Goal: Task Accomplishment & Management: Manage account settings

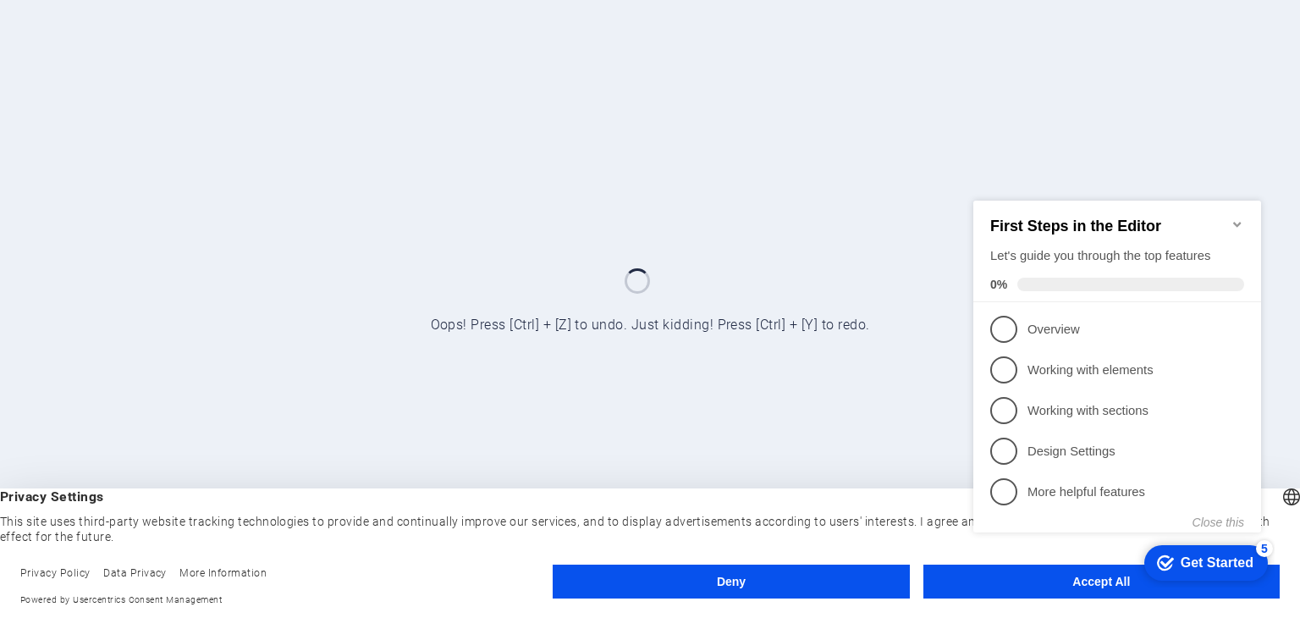
click div "checkmark Get Started 5 First Steps in the Editor Let's guide you through the t…"
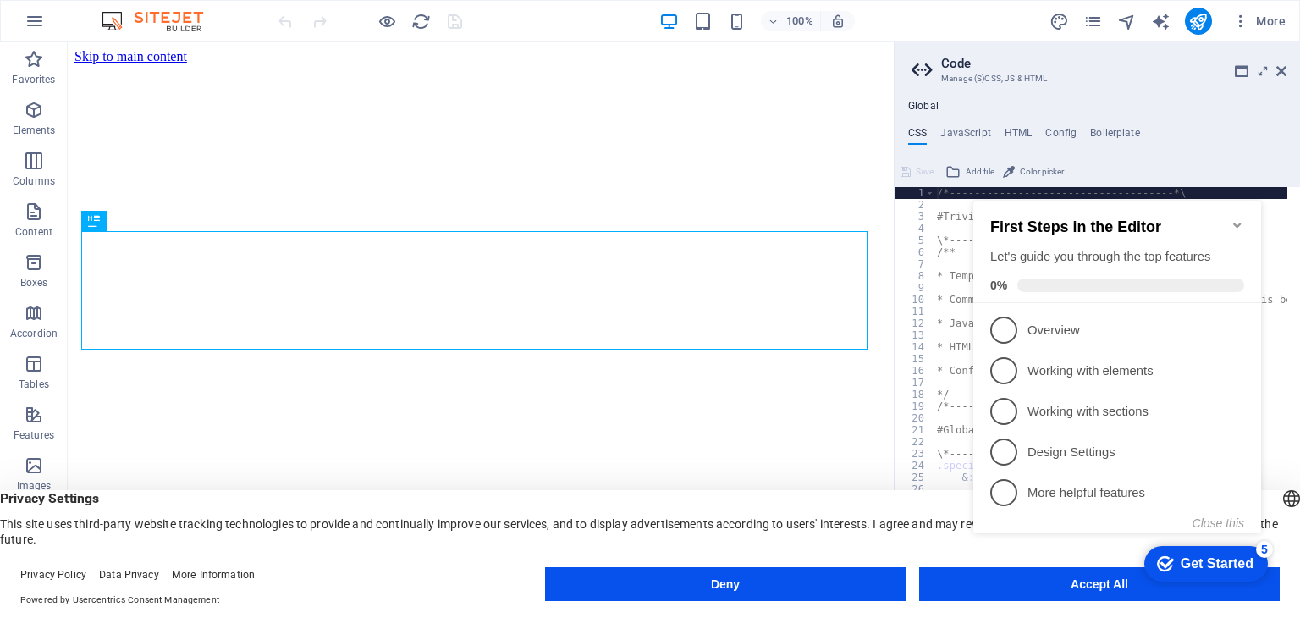
click div "checkmark Get Started 5 First Steps in the Editor Let's guide you through the t…"
click at [1094, 591] on appcues-checklist "Contextual help checklist present on screen" at bounding box center [1121, 384] width 308 height 417
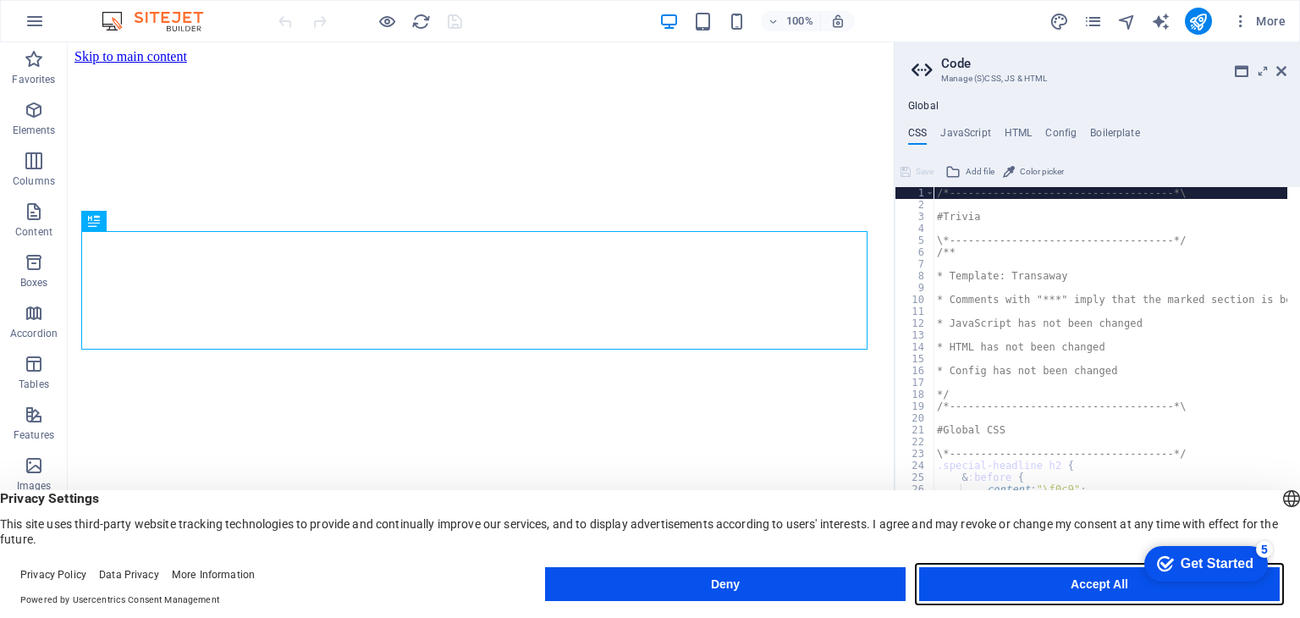
click at [1084, 577] on button "Accept All" at bounding box center [1099, 584] width 361 height 34
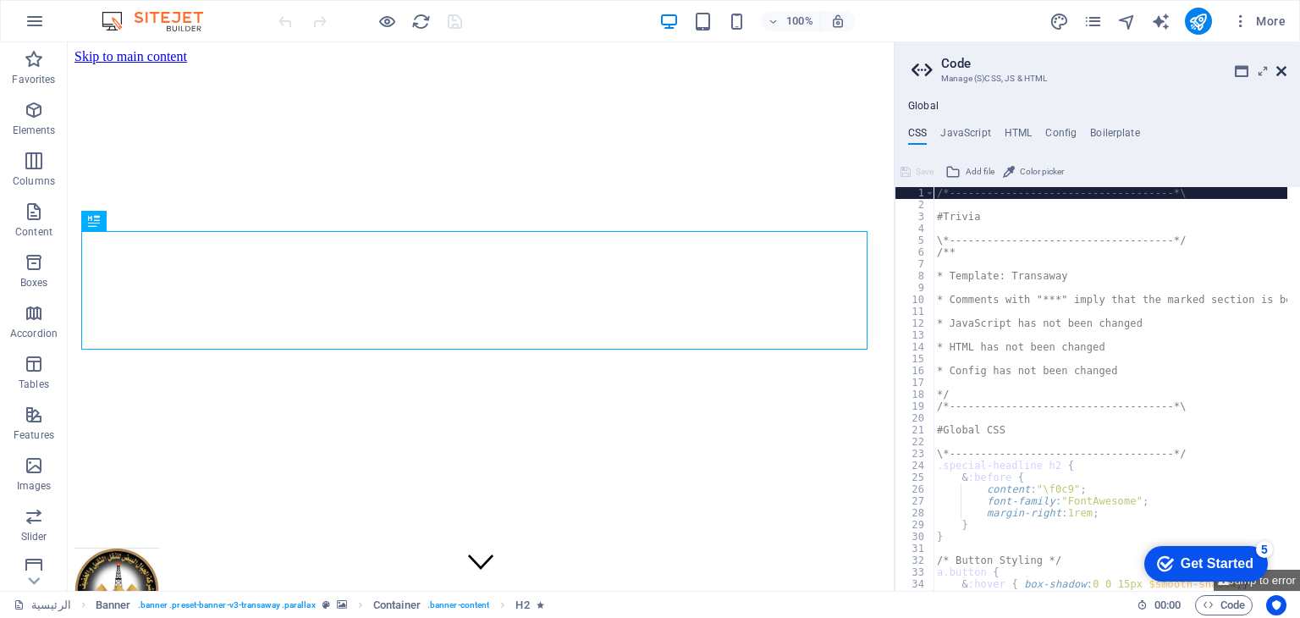
click at [1277, 72] on icon at bounding box center [1282, 71] width 10 height 14
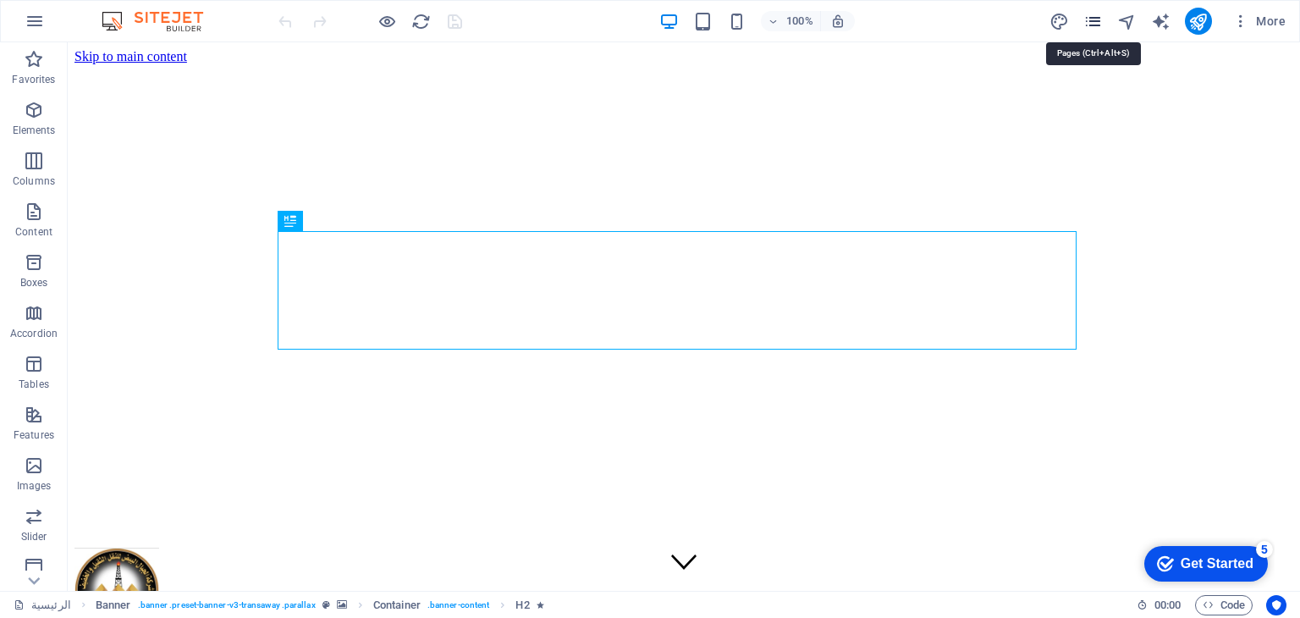
click at [1094, 19] on icon "pages" at bounding box center [1093, 21] width 19 height 19
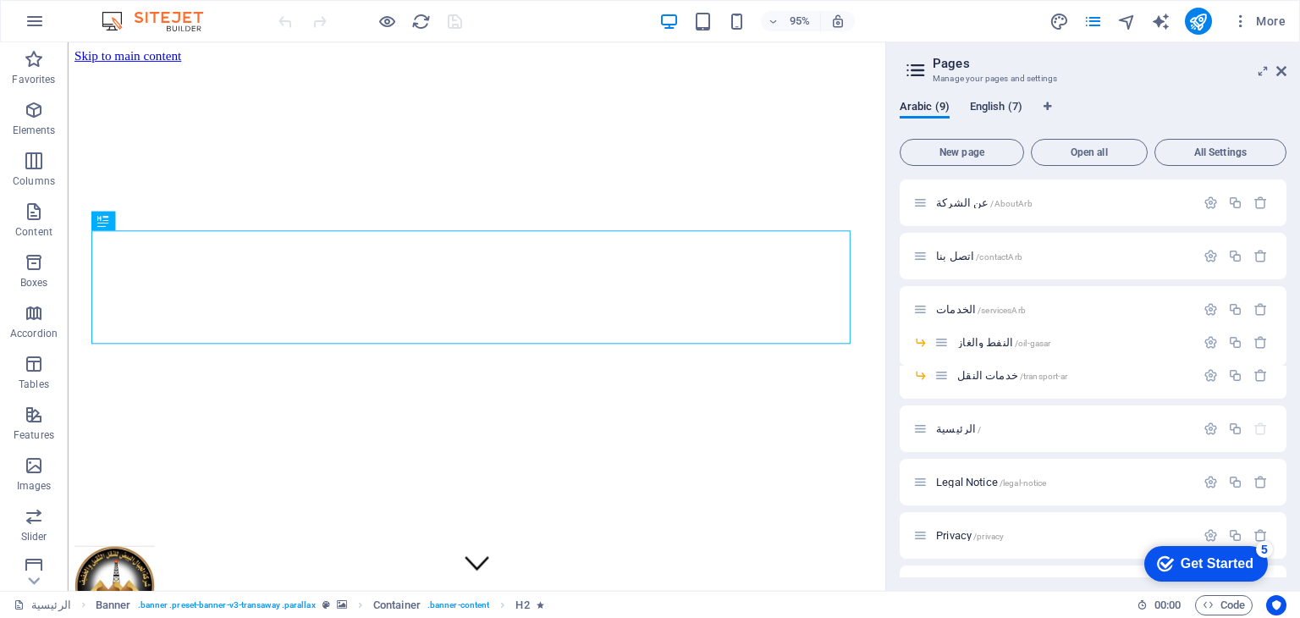
click at [997, 106] on span "English (7)" at bounding box center [996, 109] width 52 height 24
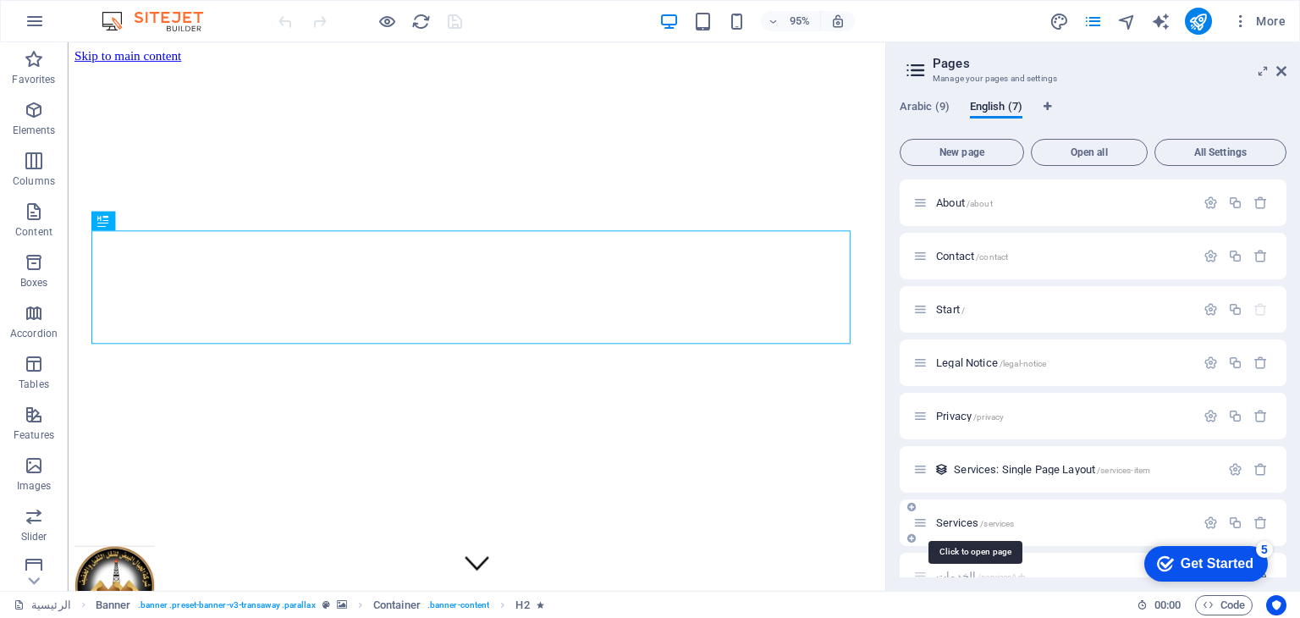
click at [953, 521] on span "Services /services" at bounding box center [975, 522] width 78 height 13
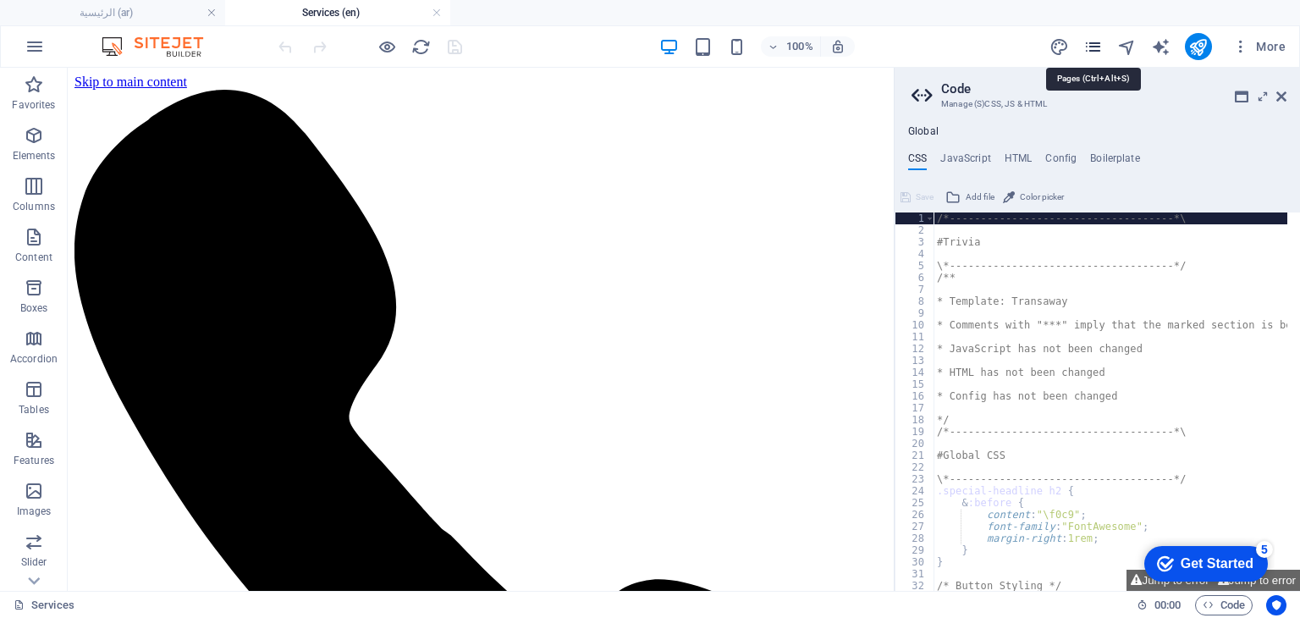
click at [1097, 41] on icon "pages" at bounding box center [1093, 46] width 19 height 19
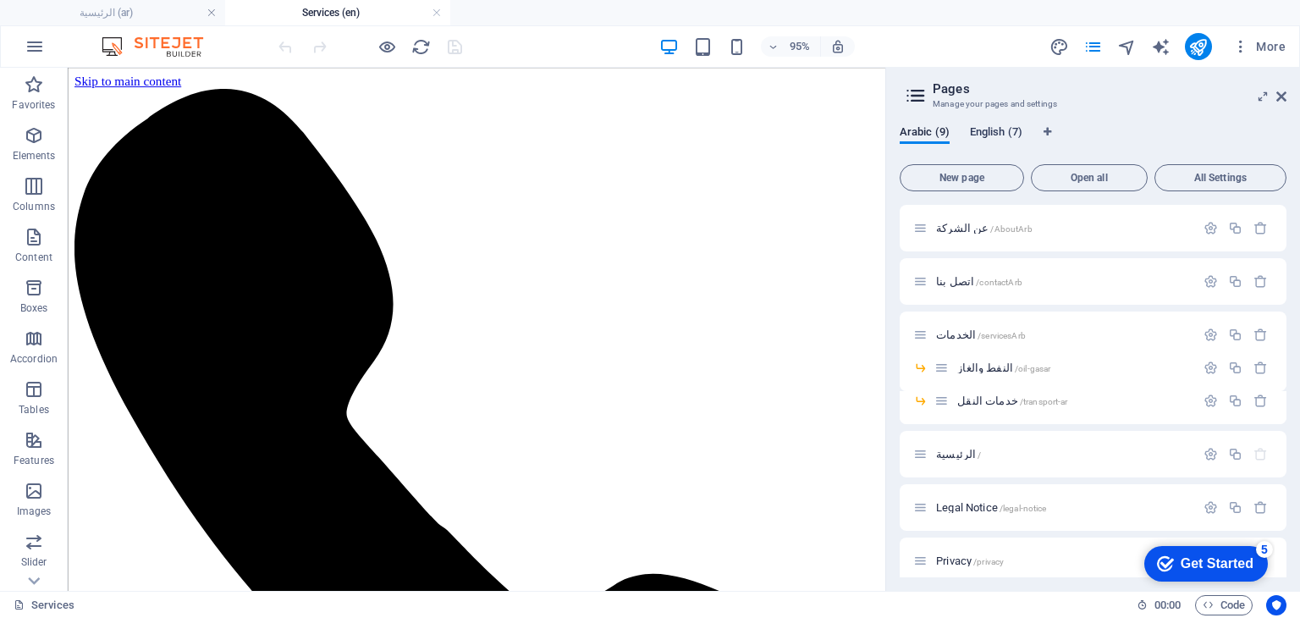
click at [1006, 140] on span "English (7)" at bounding box center [996, 134] width 52 height 24
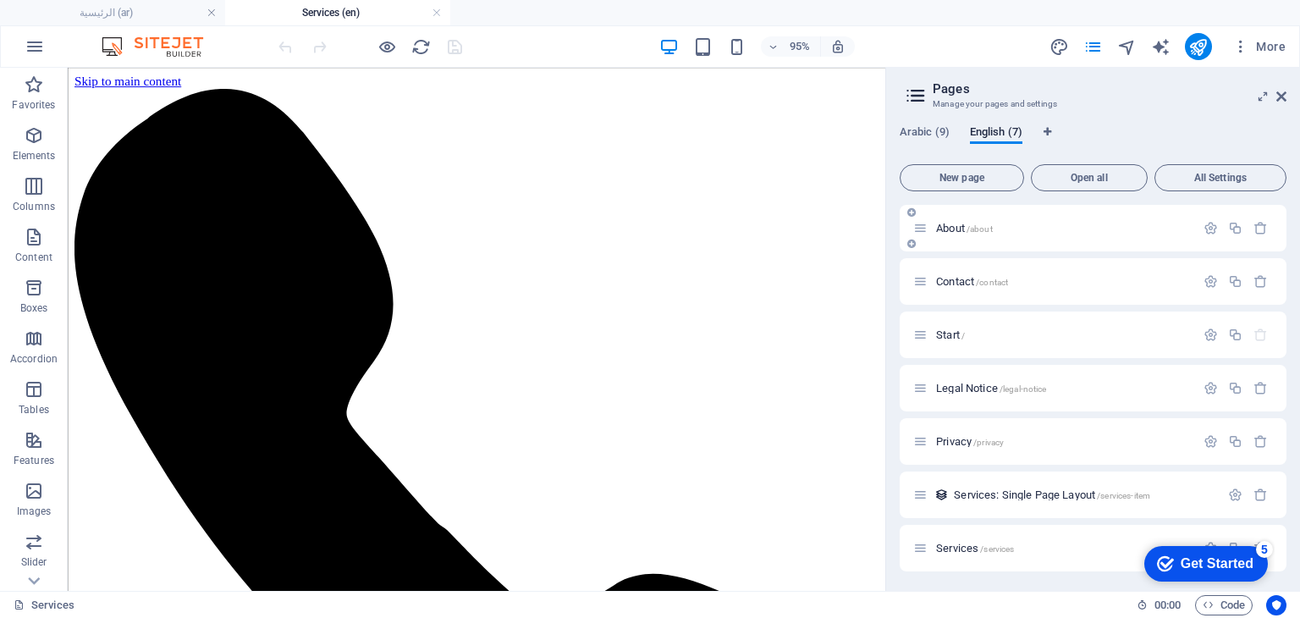
click at [951, 229] on span "About /about" at bounding box center [964, 228] width 57 height 13
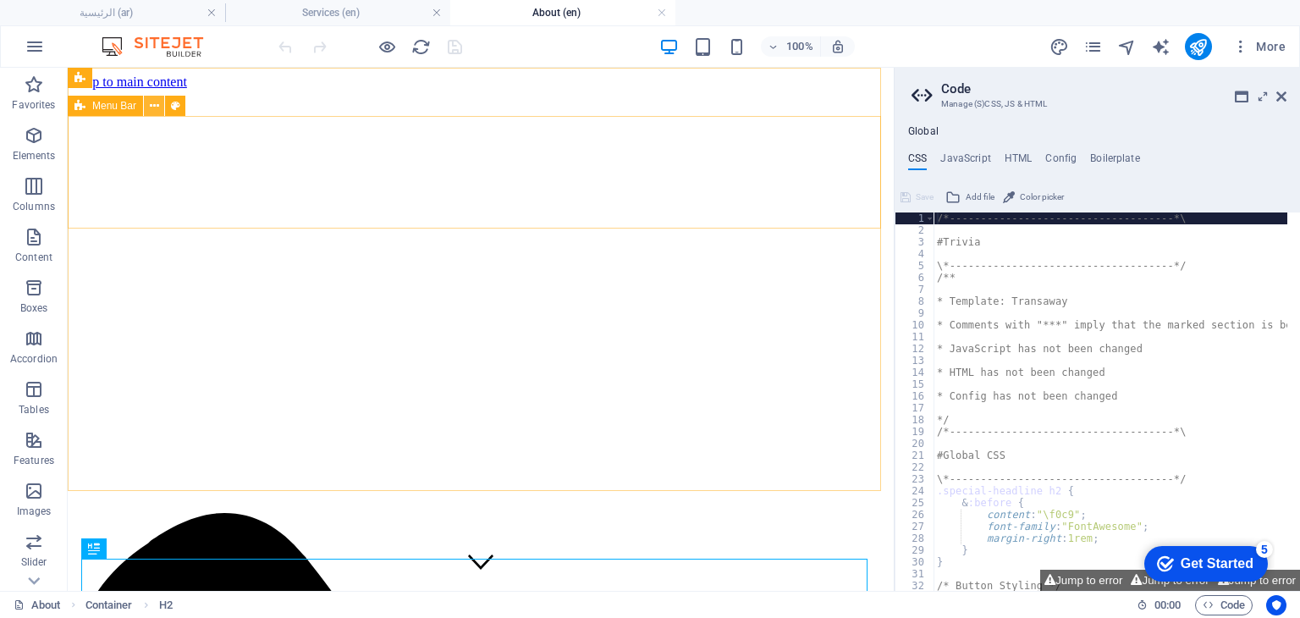
click at [151, 102] on icon at bounding box center [154, 106] width 9 height 18
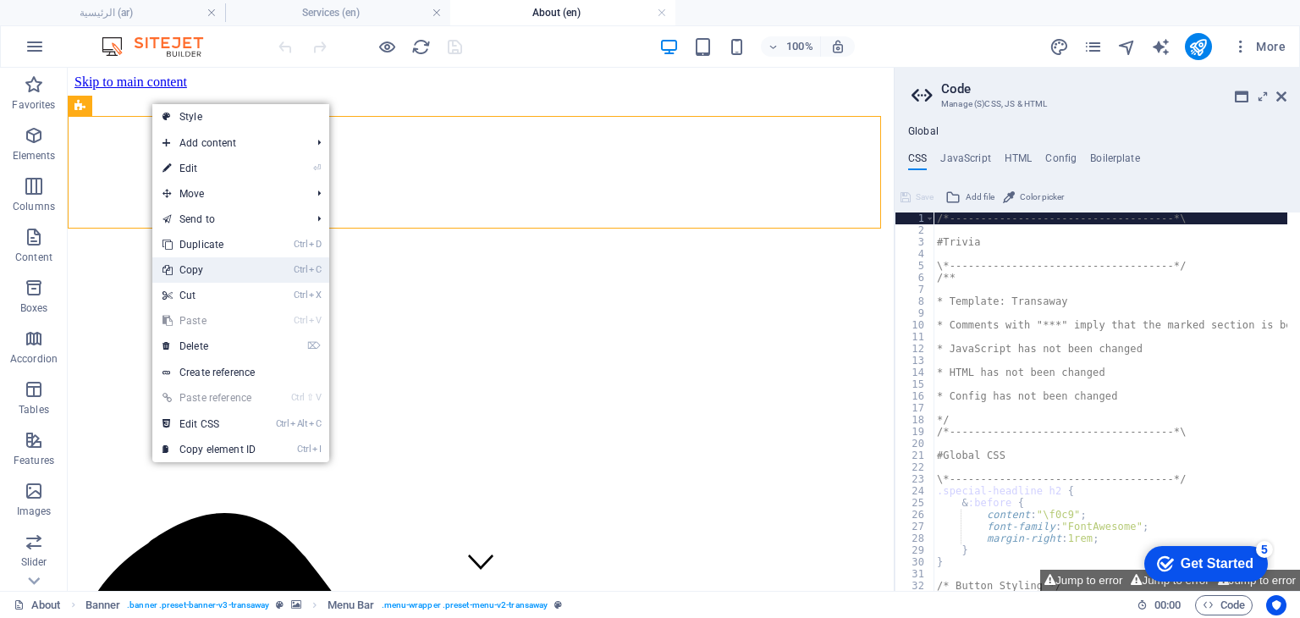
click at [201, 259] on link "Ctrl C Copy" at bounding box center [208, 269] width 113 height 25
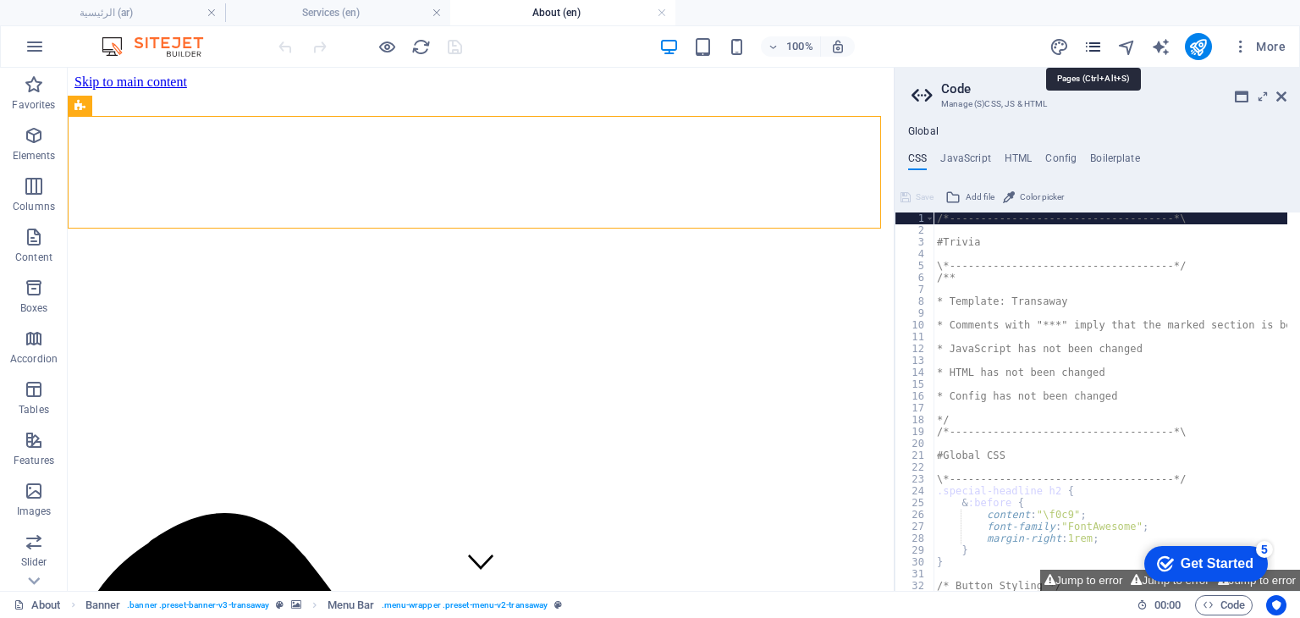
click at [1094, 46] on icon "pages" at bounding box center [1093, 46] width 19 height 19
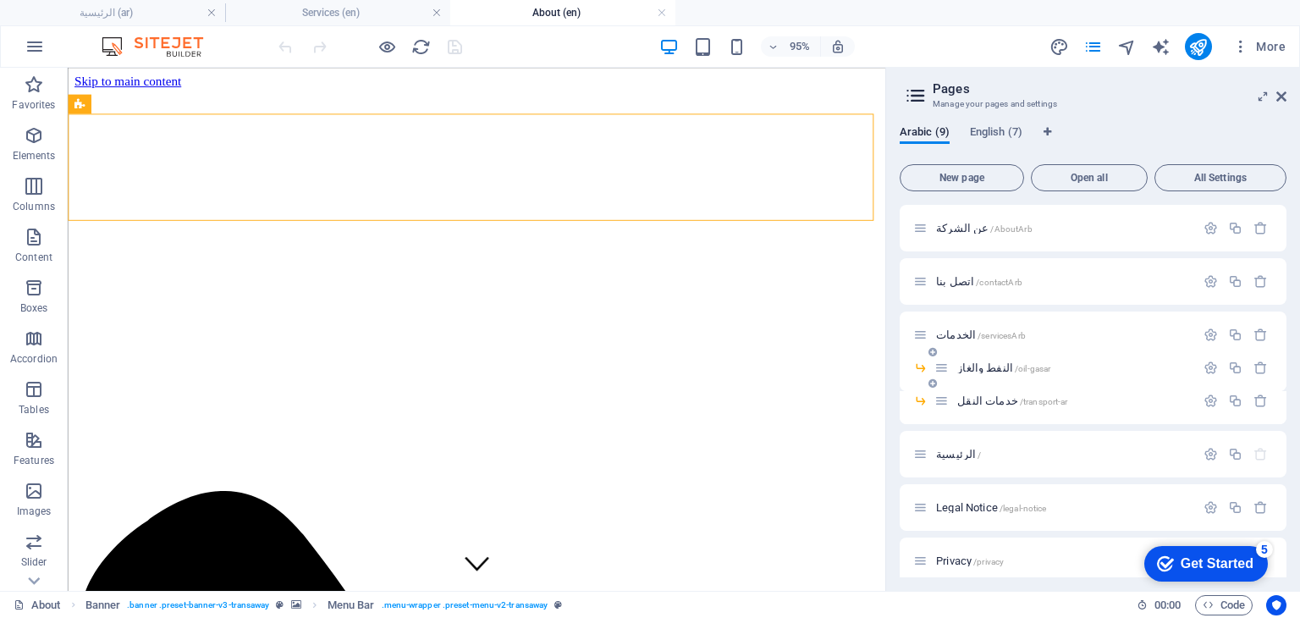
click at [1281, 381] on div "النفط والغاز /oil-gasar" at bounding box center [1093, 374] width 387 height 33
click at [1007, 121] on div "Arabic (9) English (7) New page Open all All Settings عن الشركة /AboutArb اتصل …" at bounding box center [1093, 351] width 414 height 479
click at [997, 130] on span "English (7)" at bounding box center [996, 134] width 52 height 24
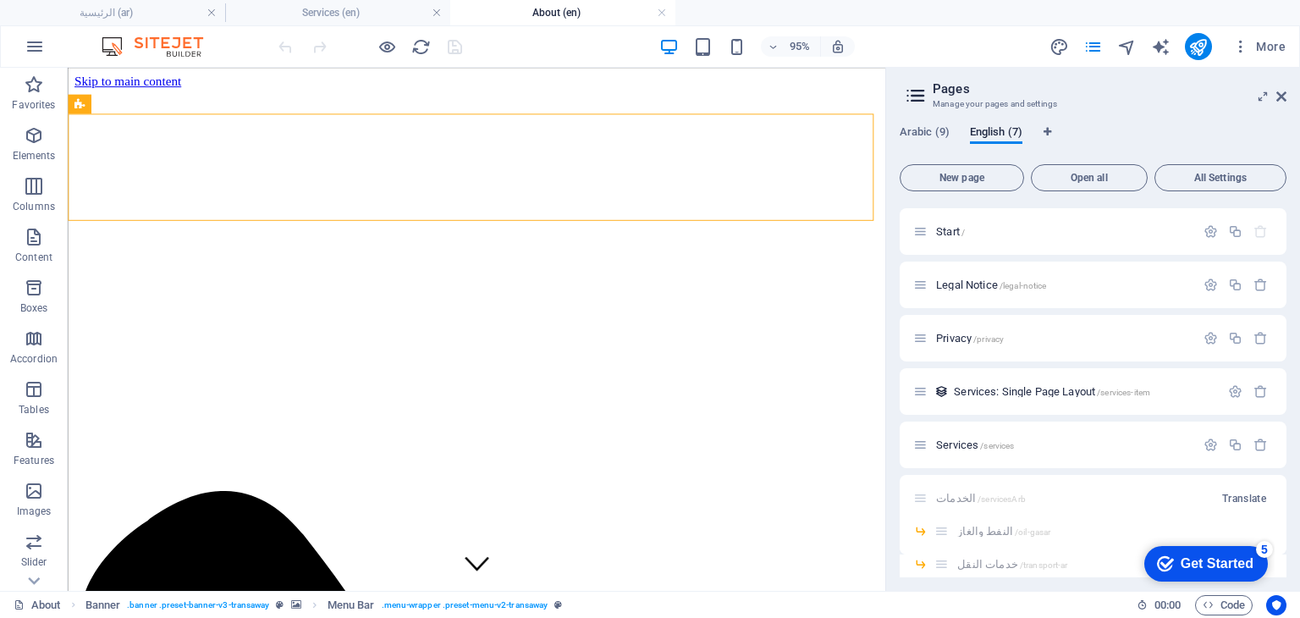
scroll to position [120, 0]
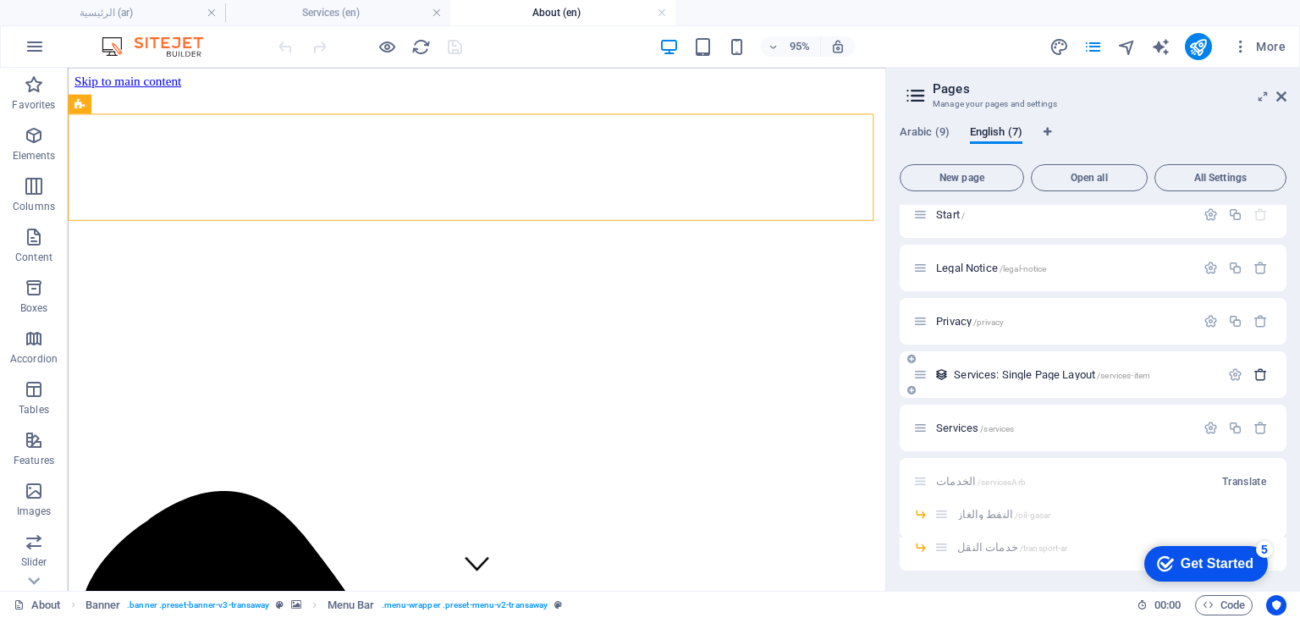
click at [1255, 370] on icon "button" at bounding box center [1261, 374] width 14 height 14
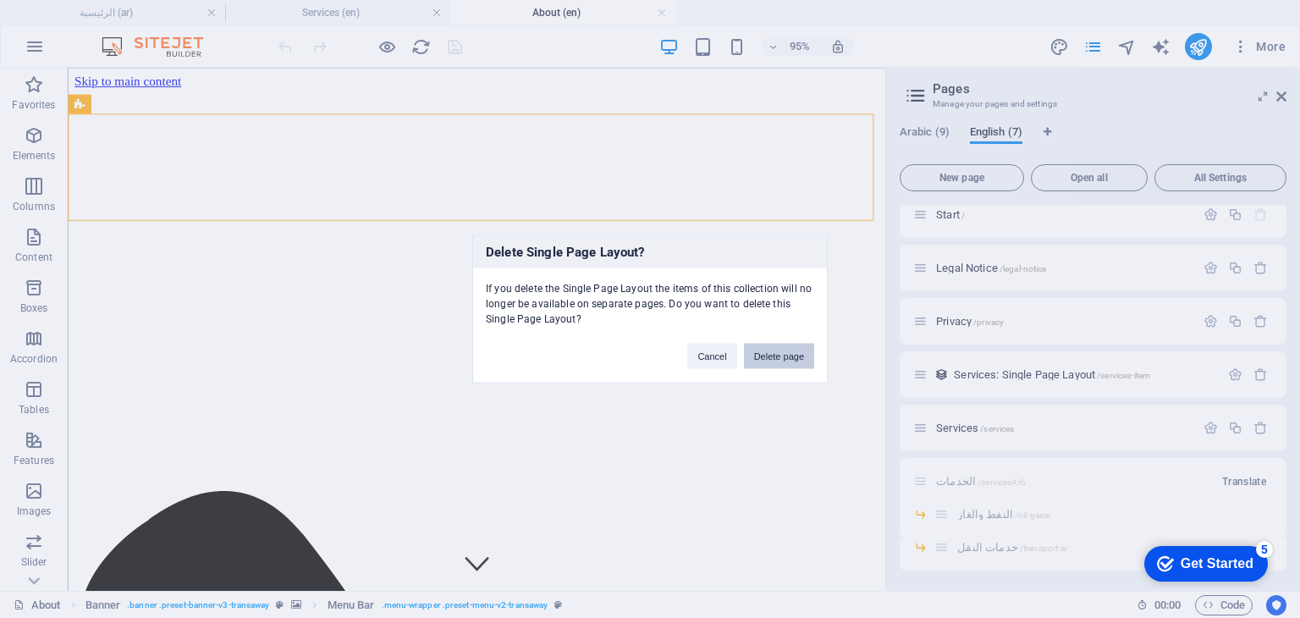
click at [769, 350] on button "Delete page" at bounding box center [779, 356] width 70 height 25
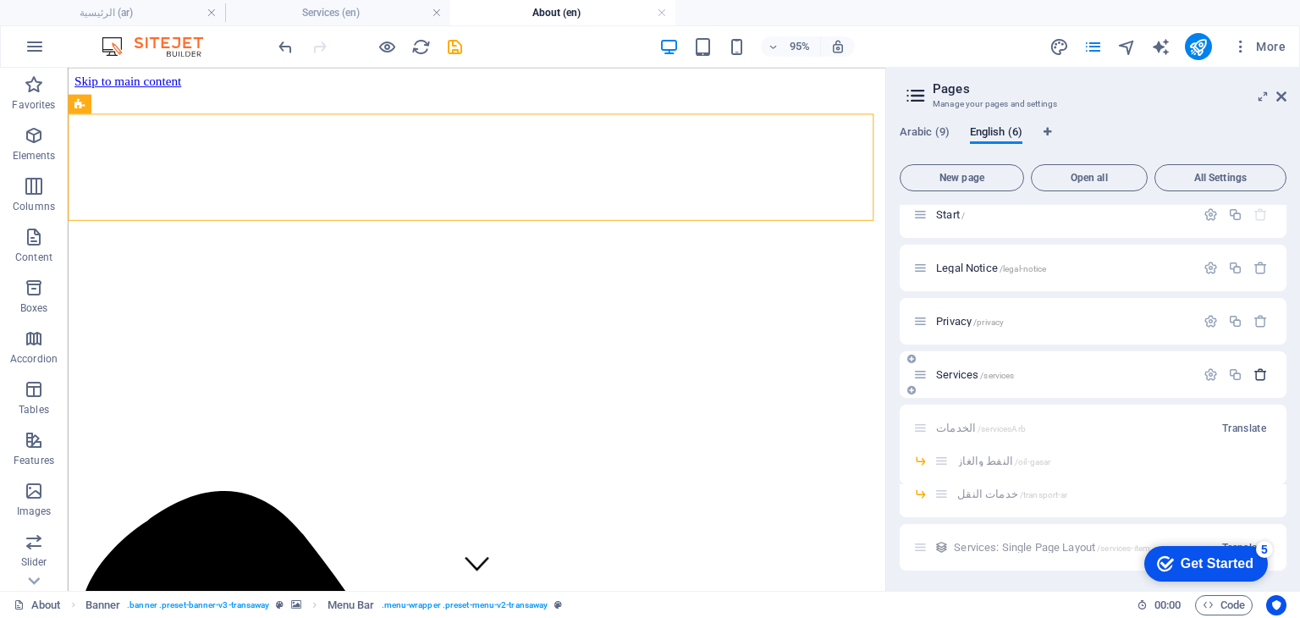
click at [1256, 378] on icon "button" at bounding box center [1261, 374] width 14 height 14
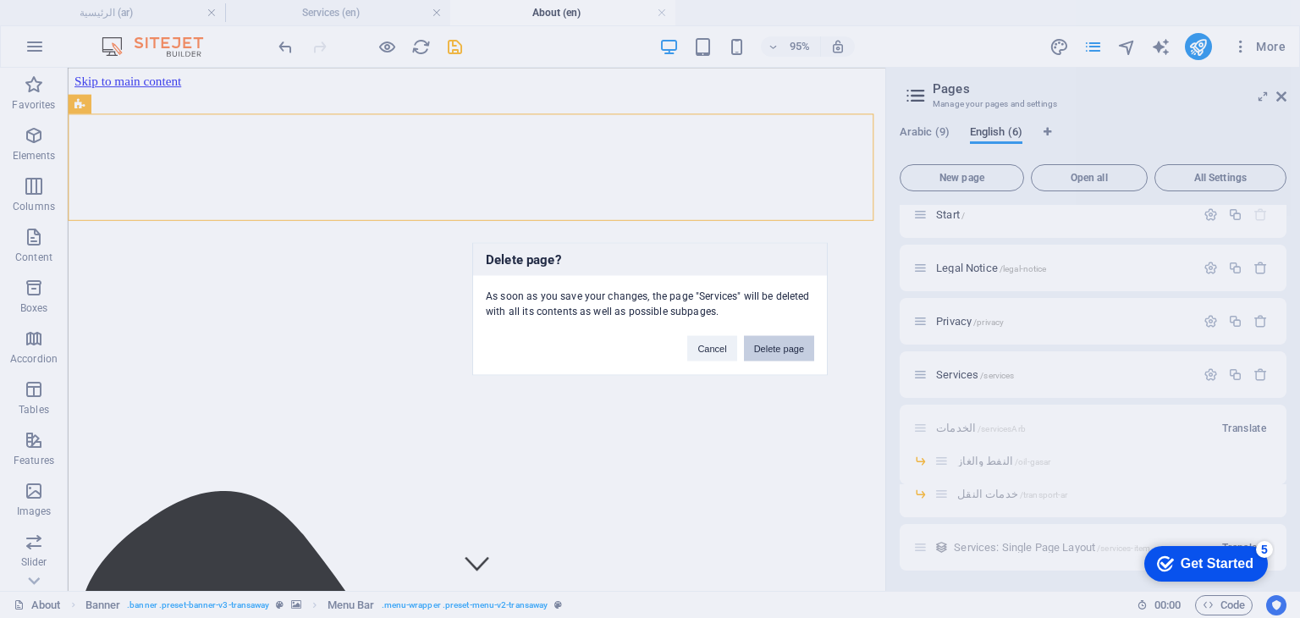
click at [777, 354] on button "Delete page" at bounding box center [779, 348] width 70 height 25
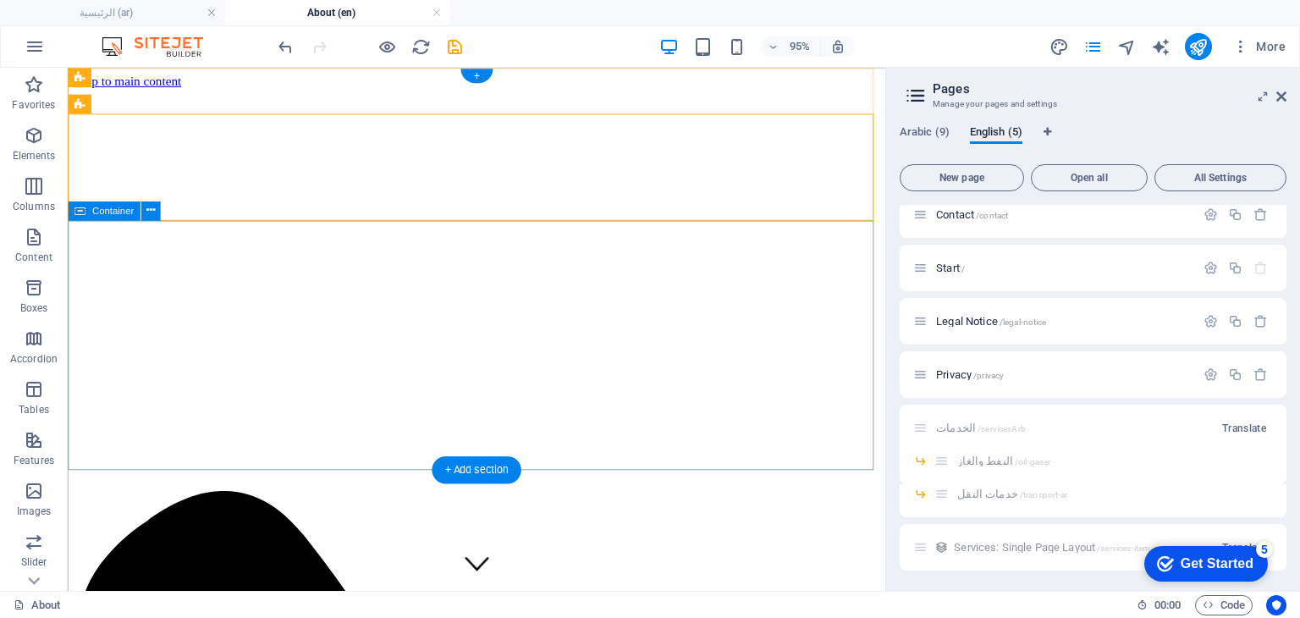
scroll to position [67, 0]
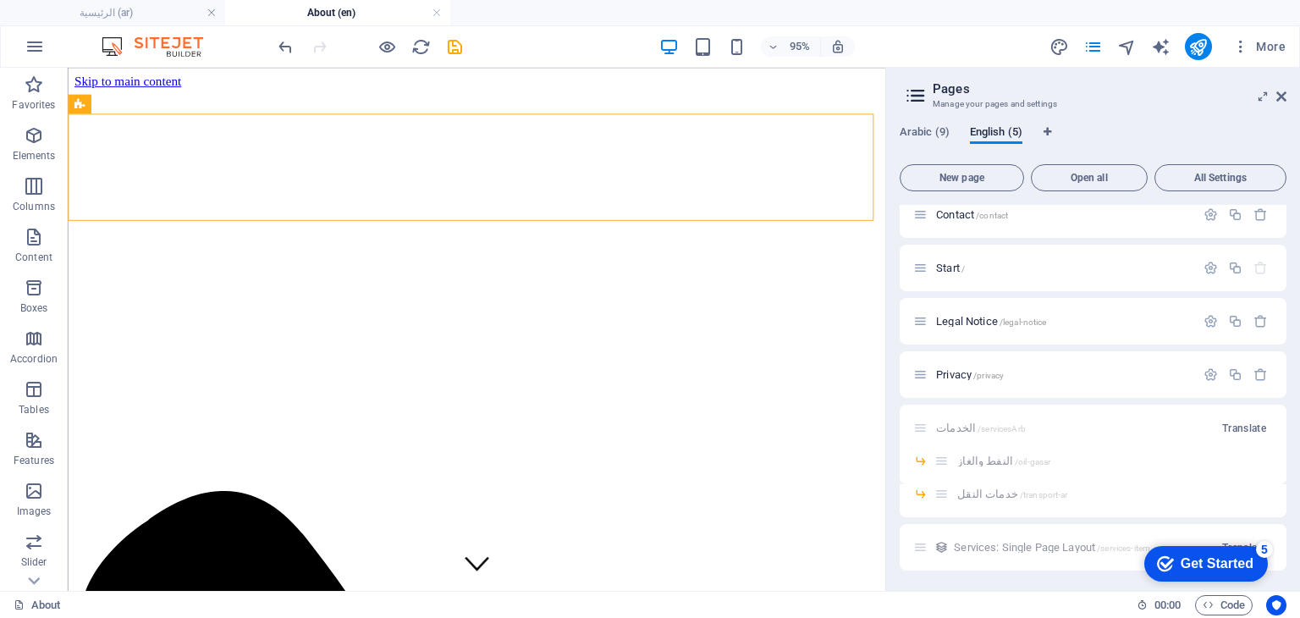
click at [1287, 251] on div "Arabic (9) English (5) New page Open all All Settings About /about Contact /con…" at bounding box center [1093, 351] width 414 height 479
click at [1287, 248] on div "Arabic (9) English (5) New page Open all All Settings About /about Contact /con…" at bounding box center [1093, 351] width 414 height 479
click at [1228, 214] on icon "button" at bounding box center [1235, 214] width 14 height 14
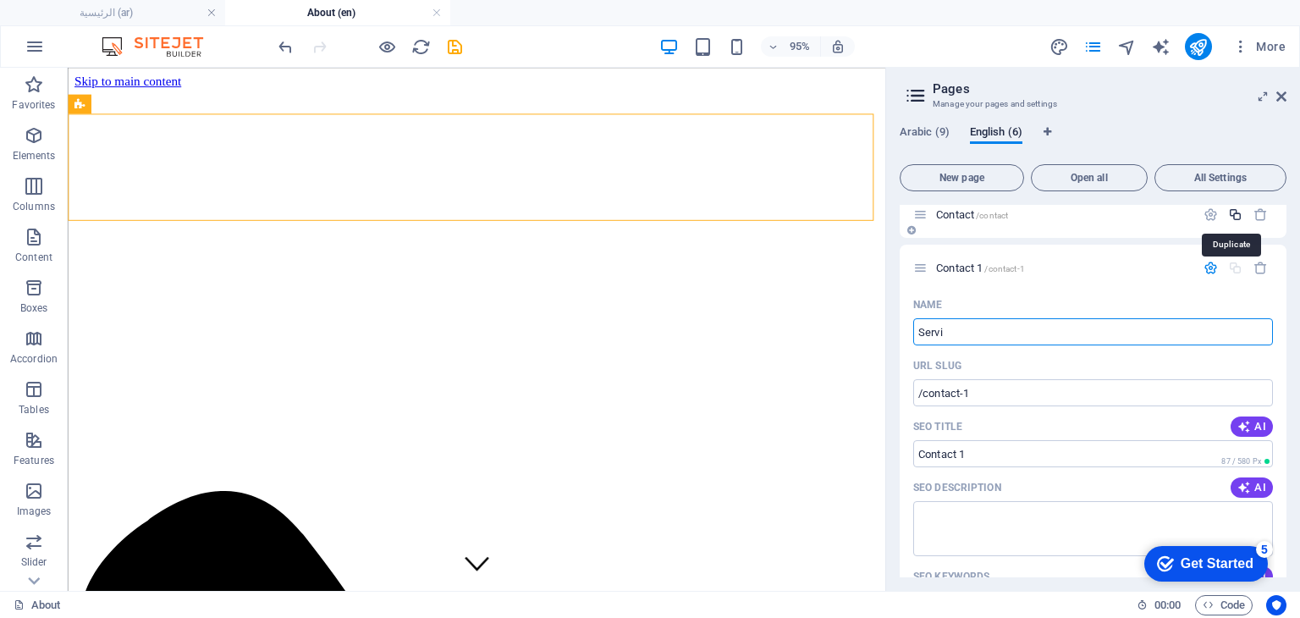
type input "Servic"
type input "/servi"
type input "Servi"
type input "Services"
type input "/services"
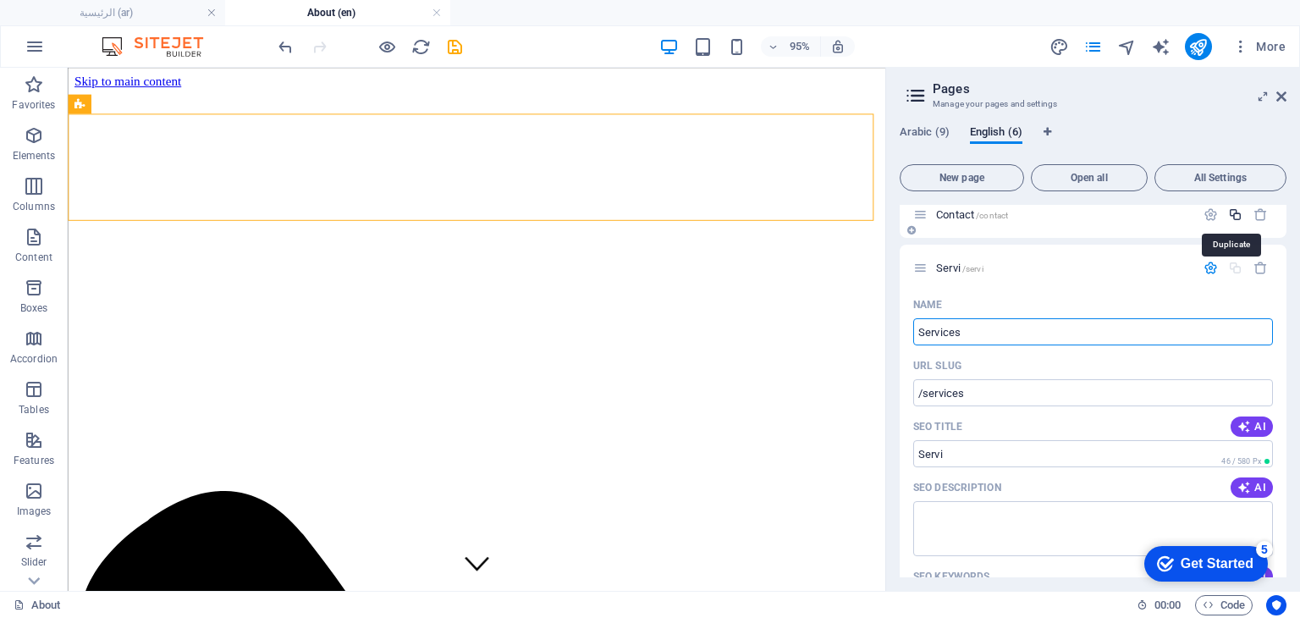
type input "Services"
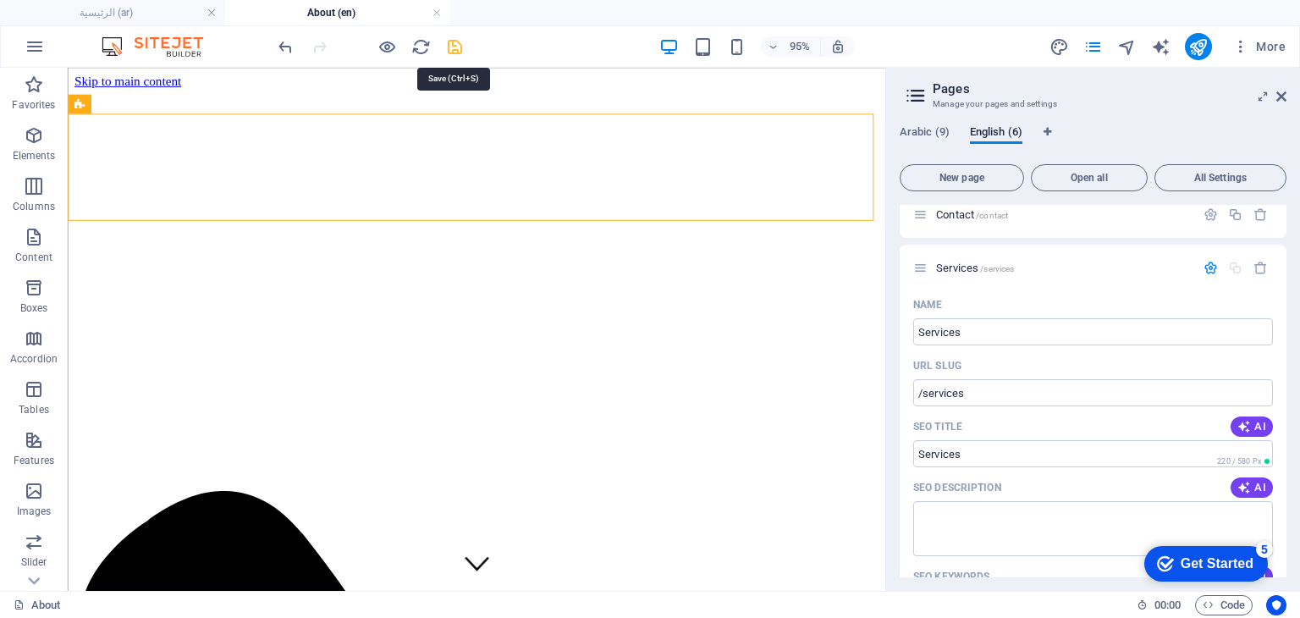
click at [454, 50] on icon "save" at bounding box center [454, 46] width 19 height 19
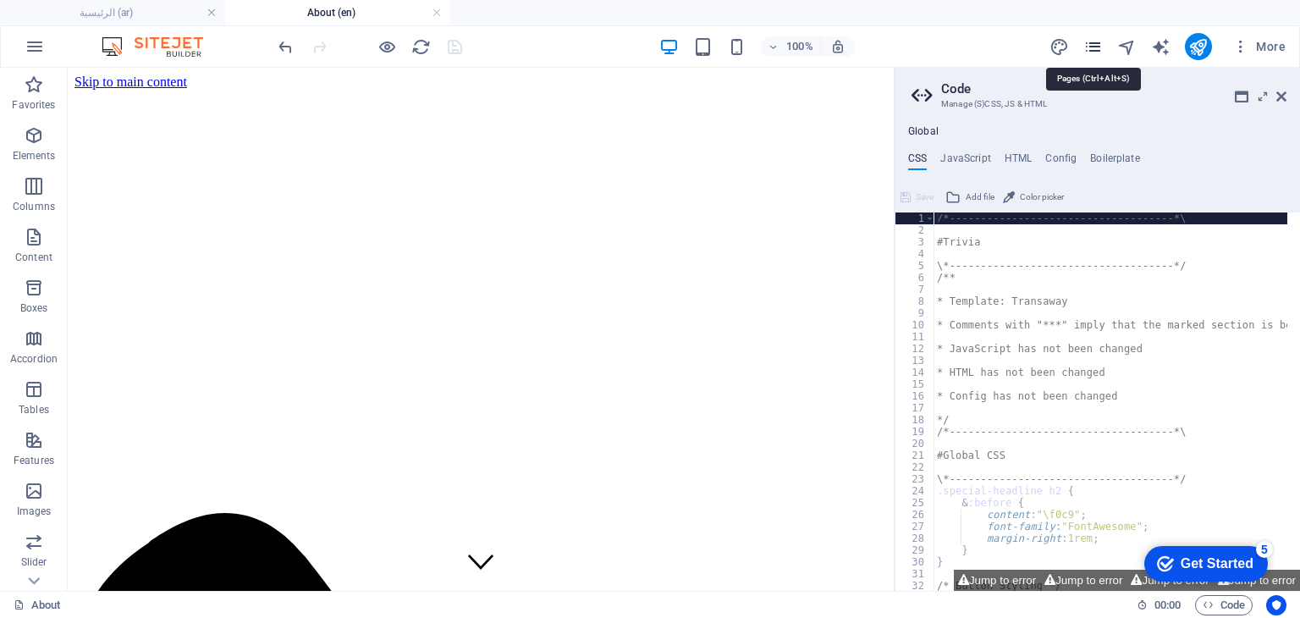
click at [1103, 49] on icon "pages" at bounding box center [1093, 46] width 19 height 19
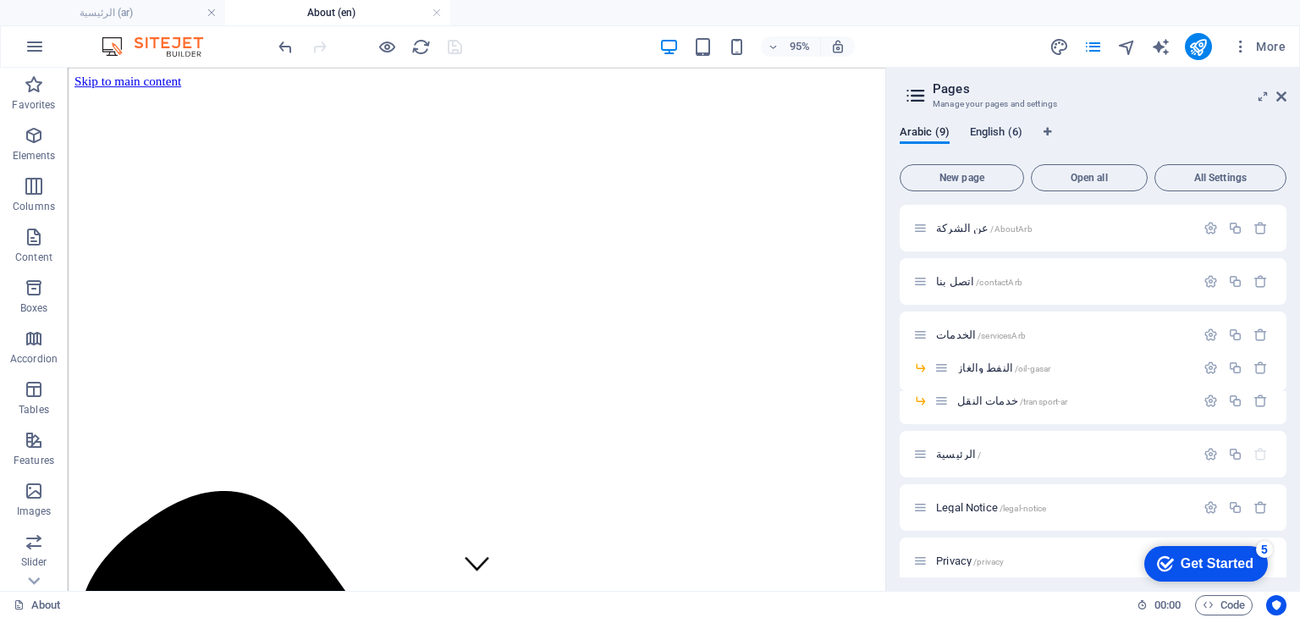
click at [996, 135] on span "English (6)" at bounding box center [996, 134] width 52 height 24
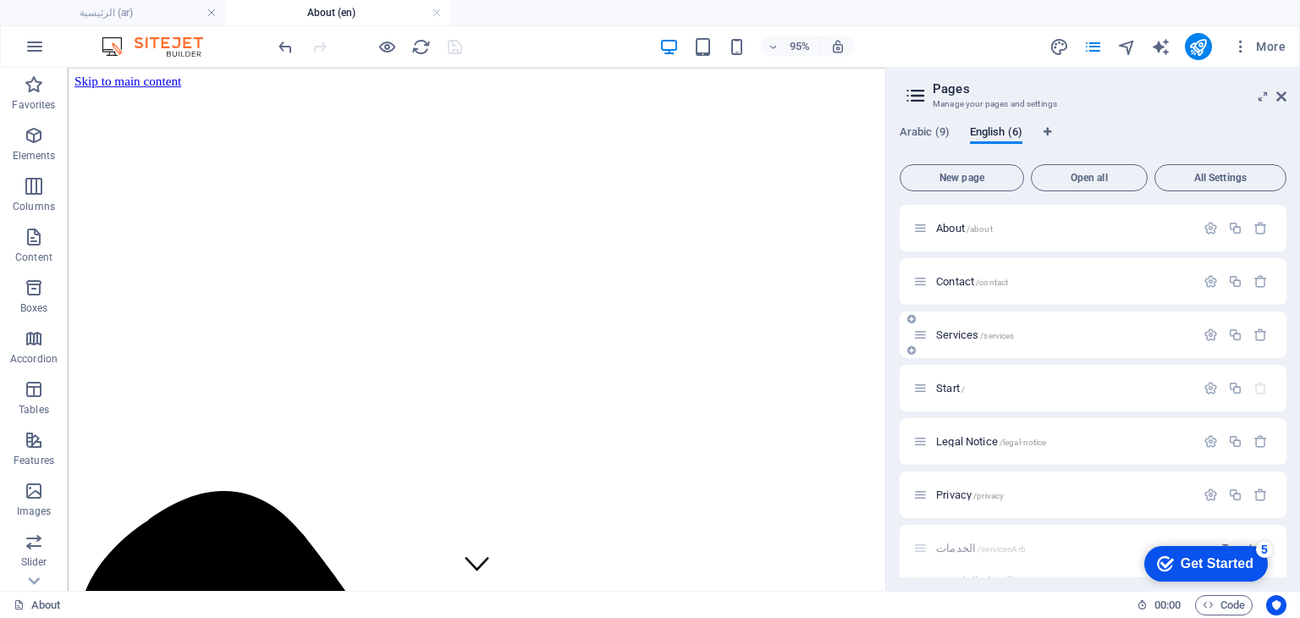
click at [961, 334] on span "Services /services" at bounding box center [975, 334] width 78 height 13
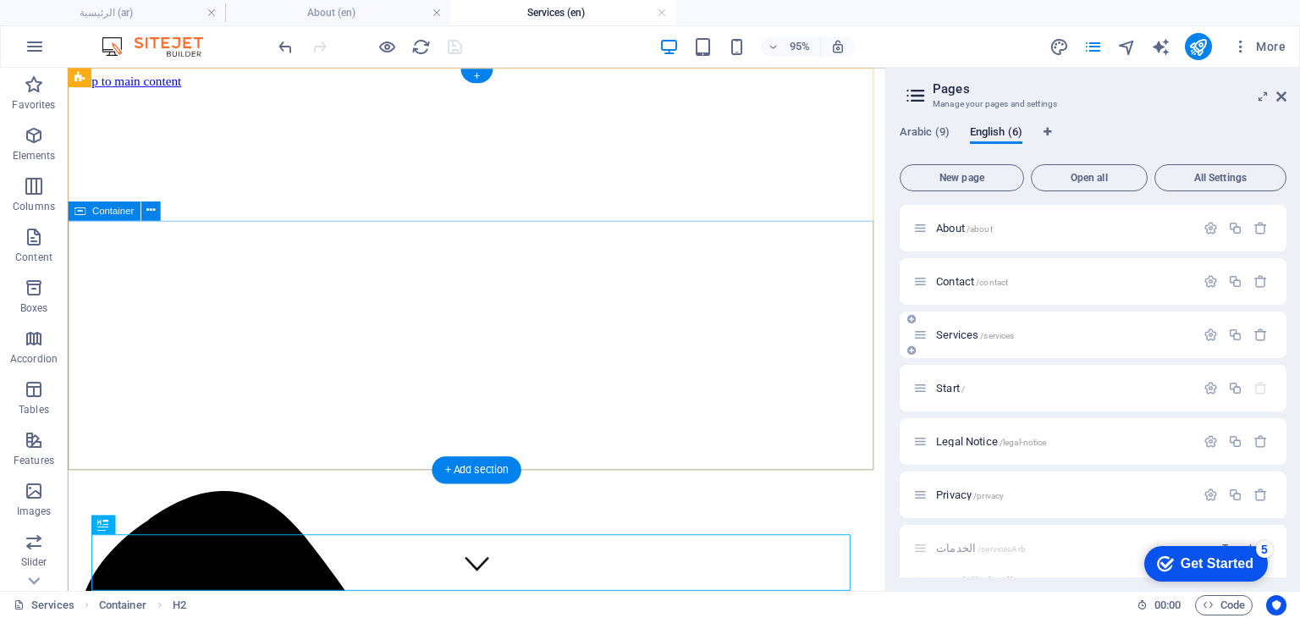
scroll to position [0, 0]
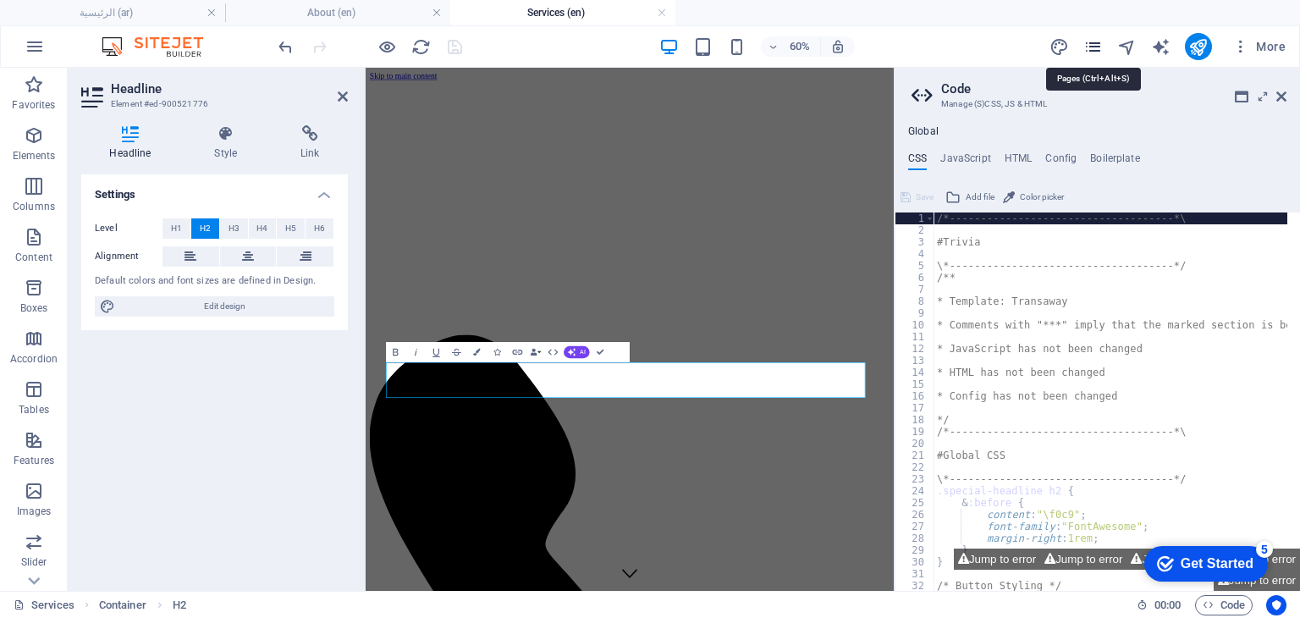
click at [1095, 50] on icon "pages" at bounding box center [1093, 46] width 19 height 19
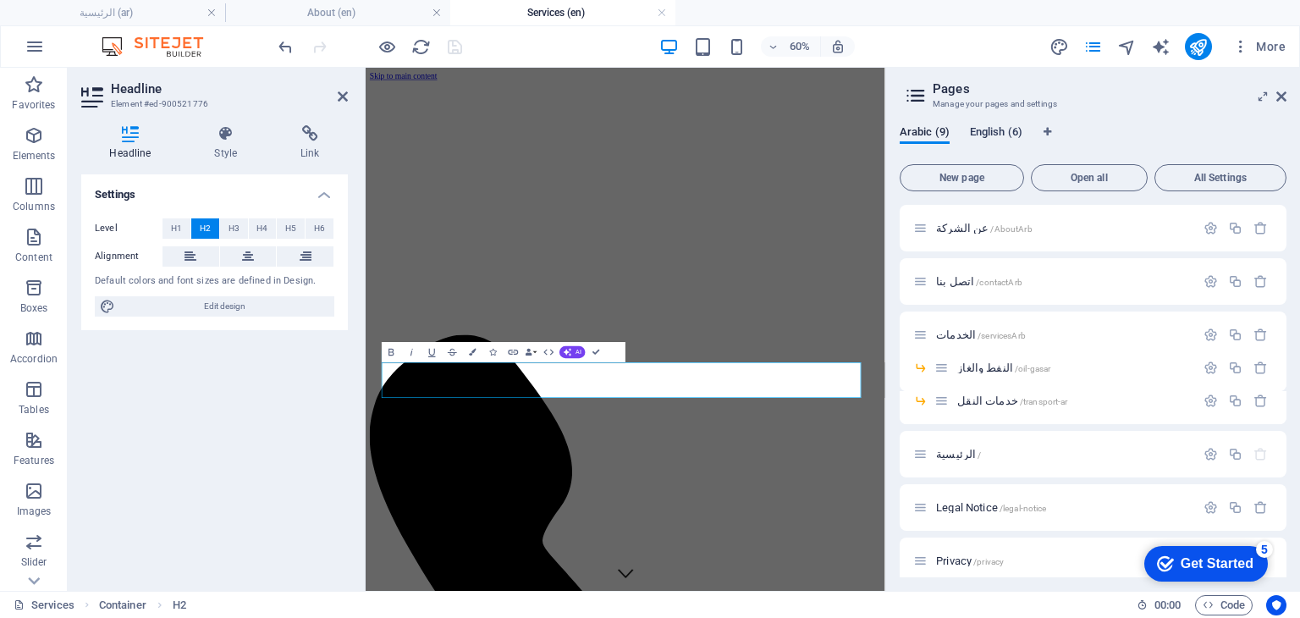
click at [985, 130] on span "English (6)" at bounding box center [996, 134] width 52 height 24
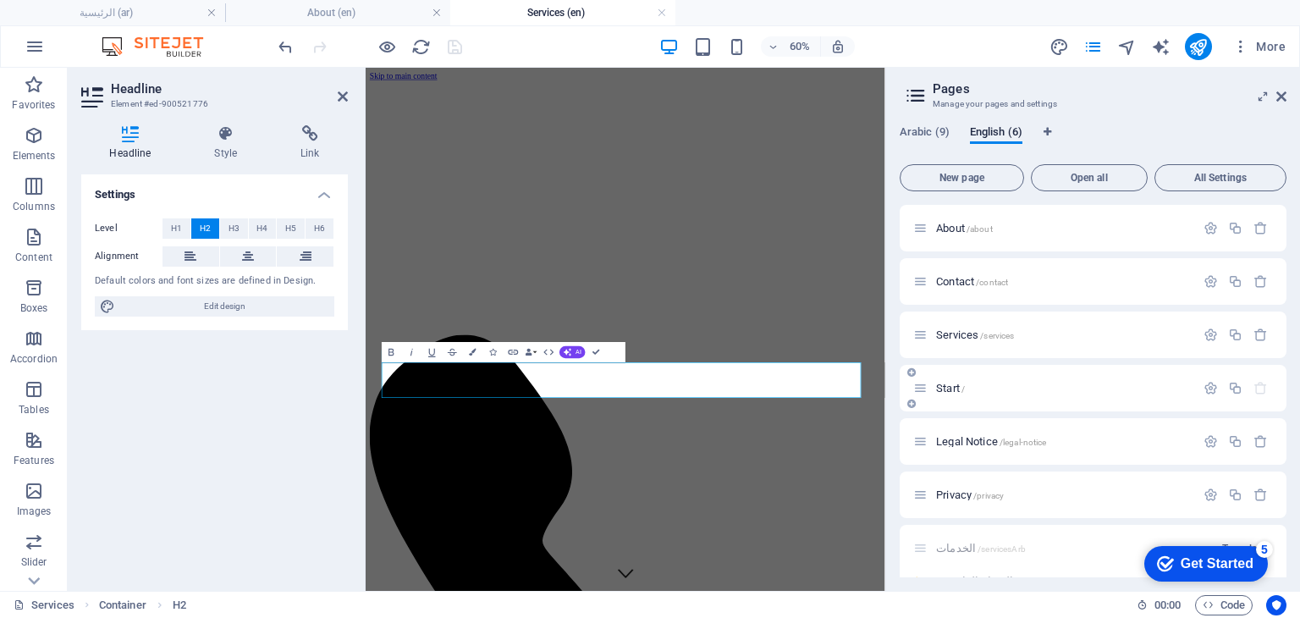
click at [949, 387] on span "Start /" at bounding box center [950, 388] width 29 height 13
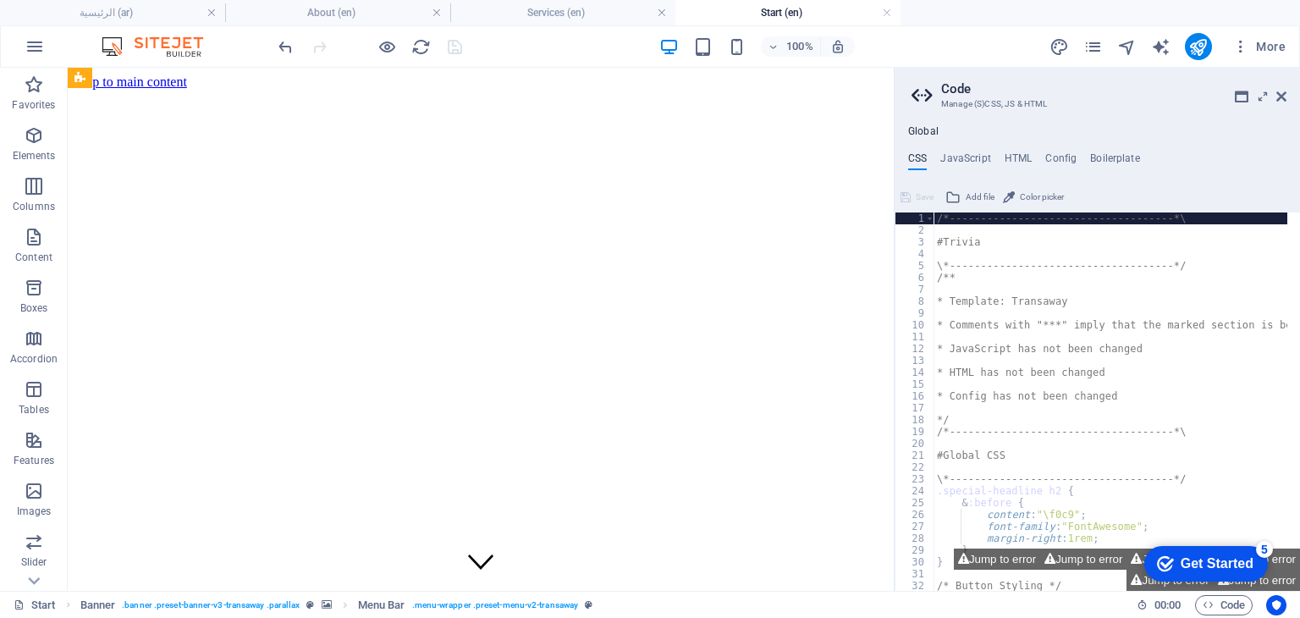
drag, startPoint x: 880, startPoint y: 116, endPoint x: 886, endPoint y: 521, distance: 404.7
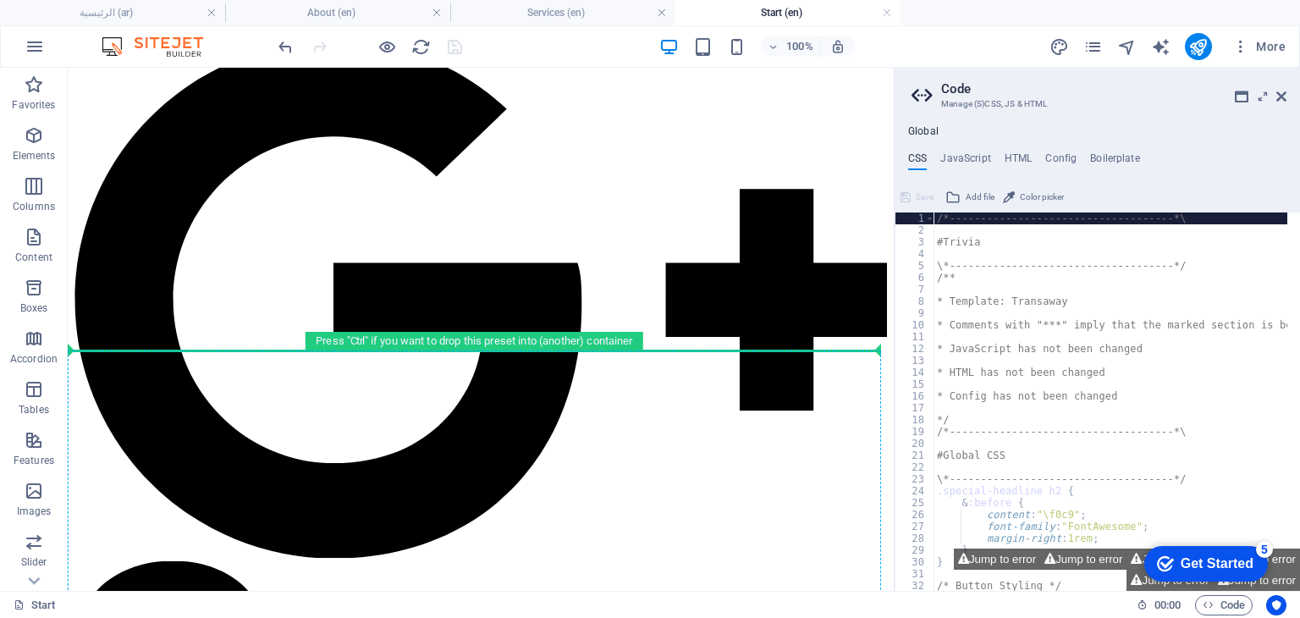
scroll to position [5076, 0]
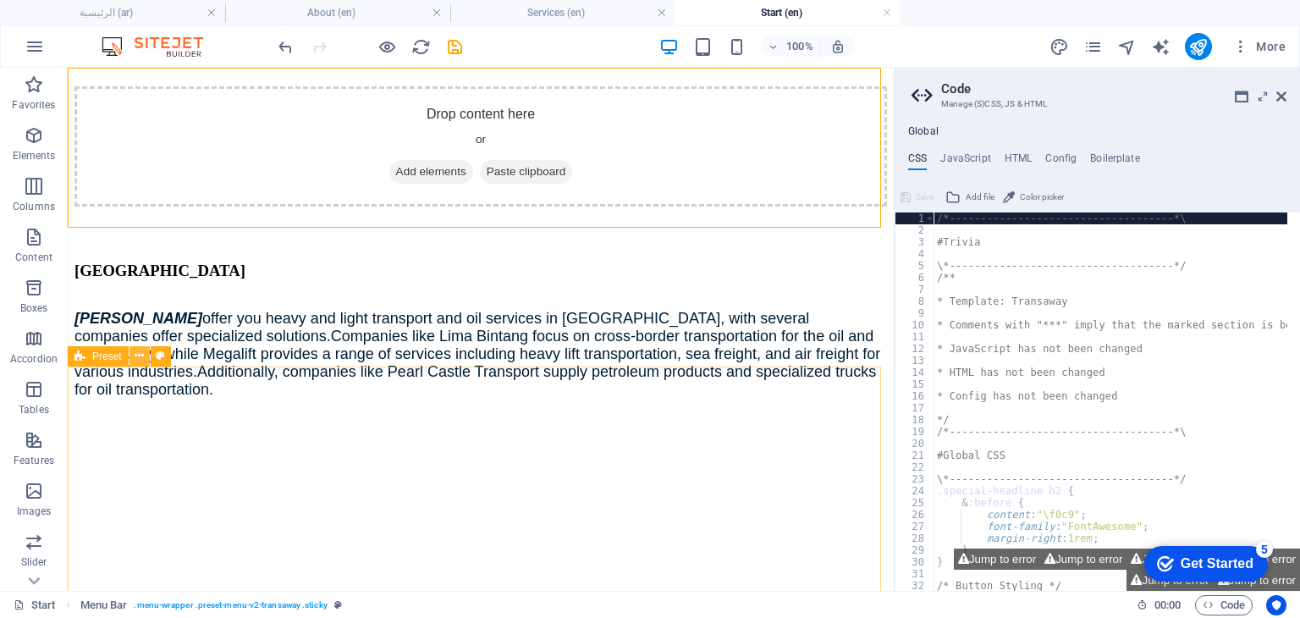
click at [139, 354] on icon at bounding box center [139, 356] width 9 height 18
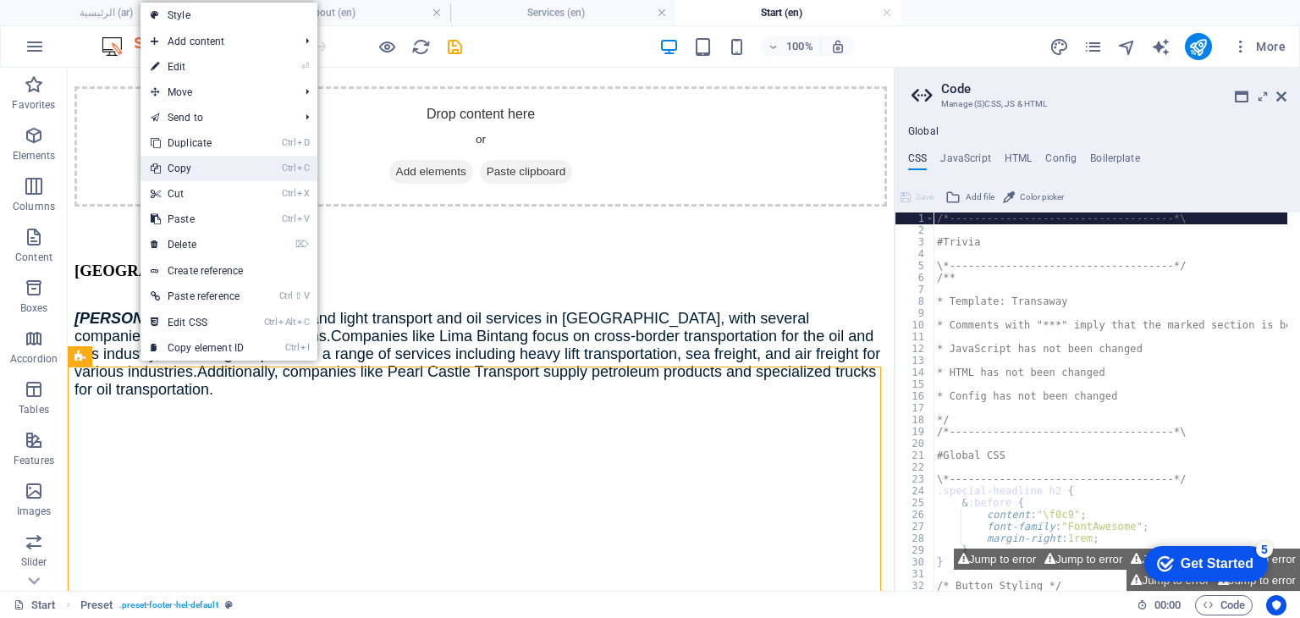
click at [190, 176] on link "Ctrl C Copy" at bounding box center [197, 168] width 113 height 25
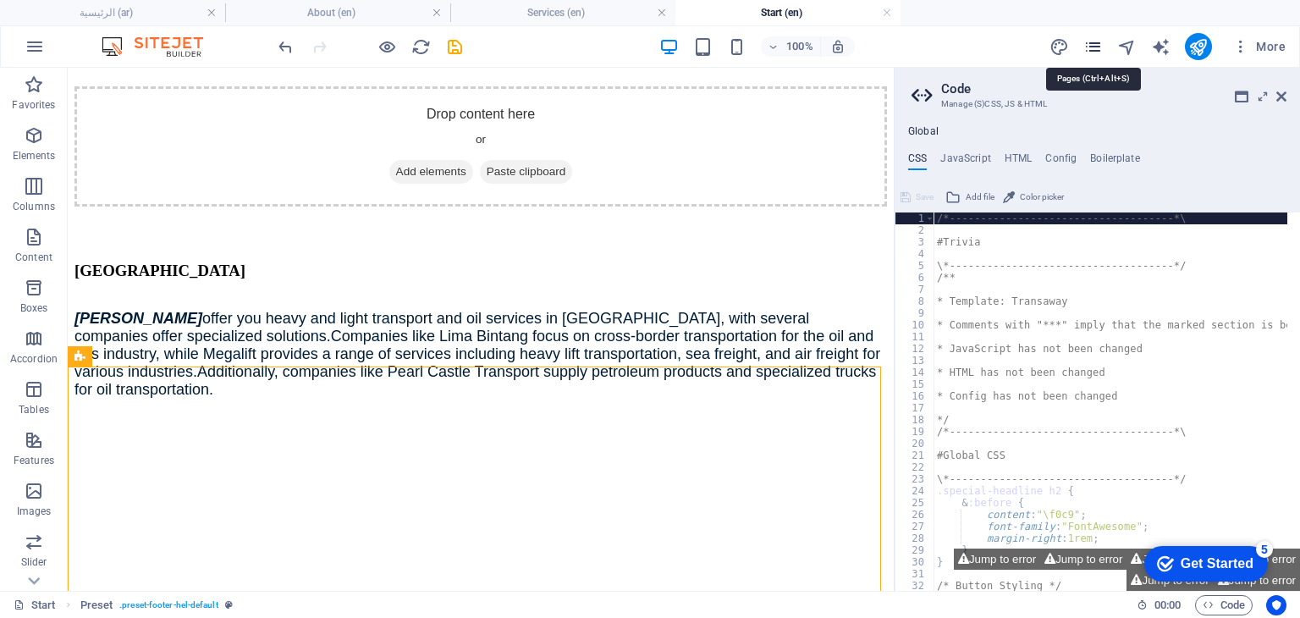
click at [1090, 47] on icon "pages" at bounding box center [1093, 46] width 19 height 19
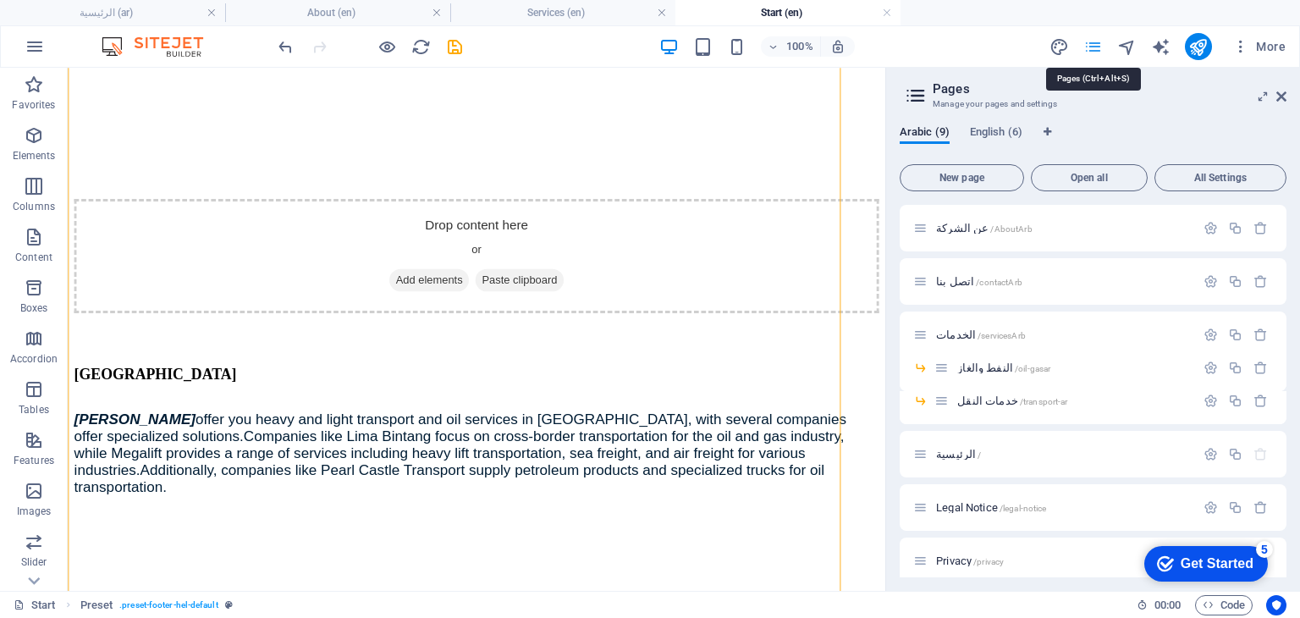
scroll to position [5378, 0]
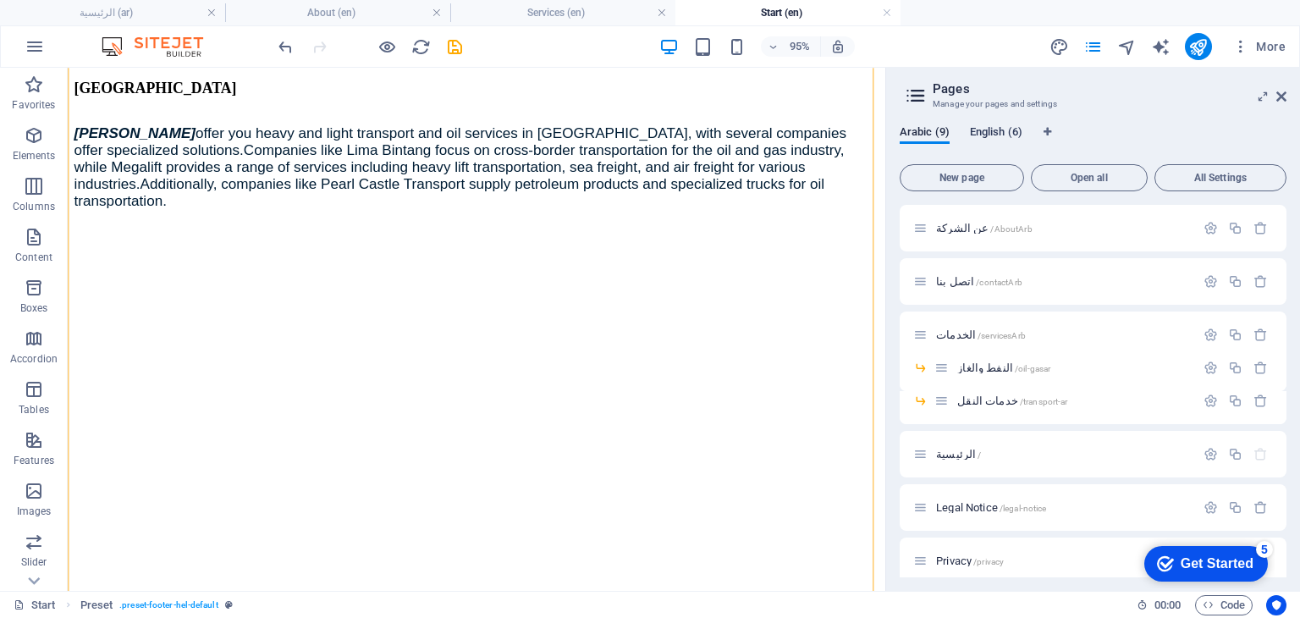
click at [979, 133] on span "English (6)" at bounding box center [996, 134] width 52 height 24
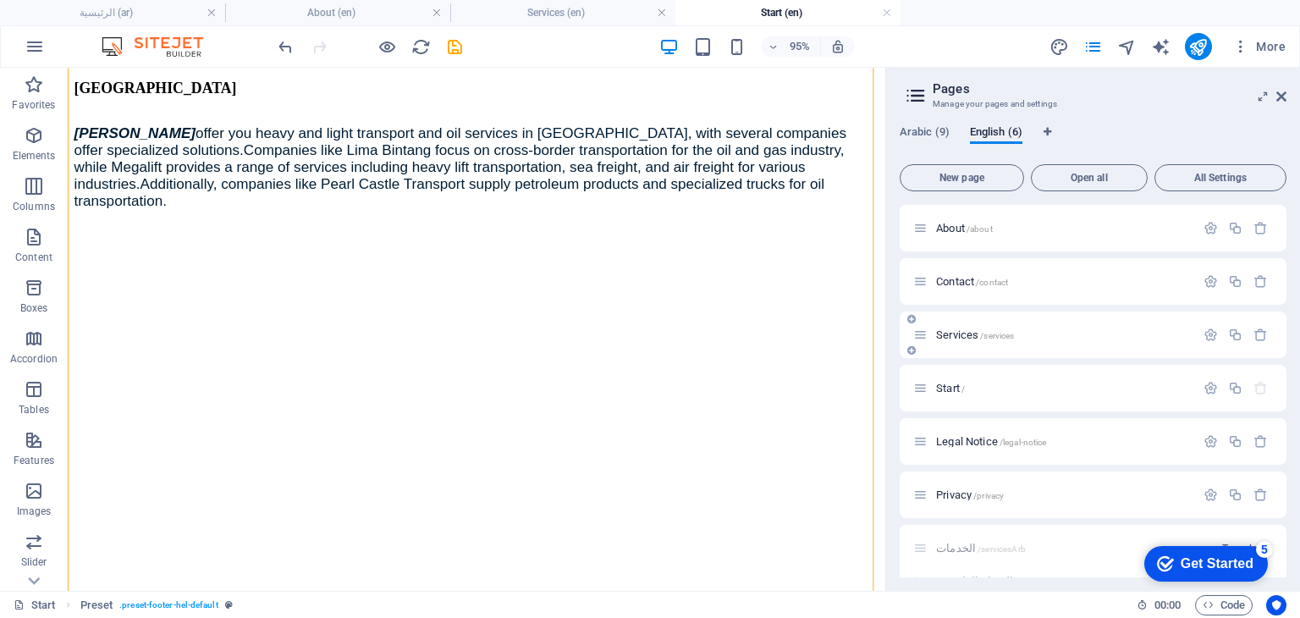
click at [958, 334] on span "Services /services" at bounding box center [975, 334] width 78 height 13
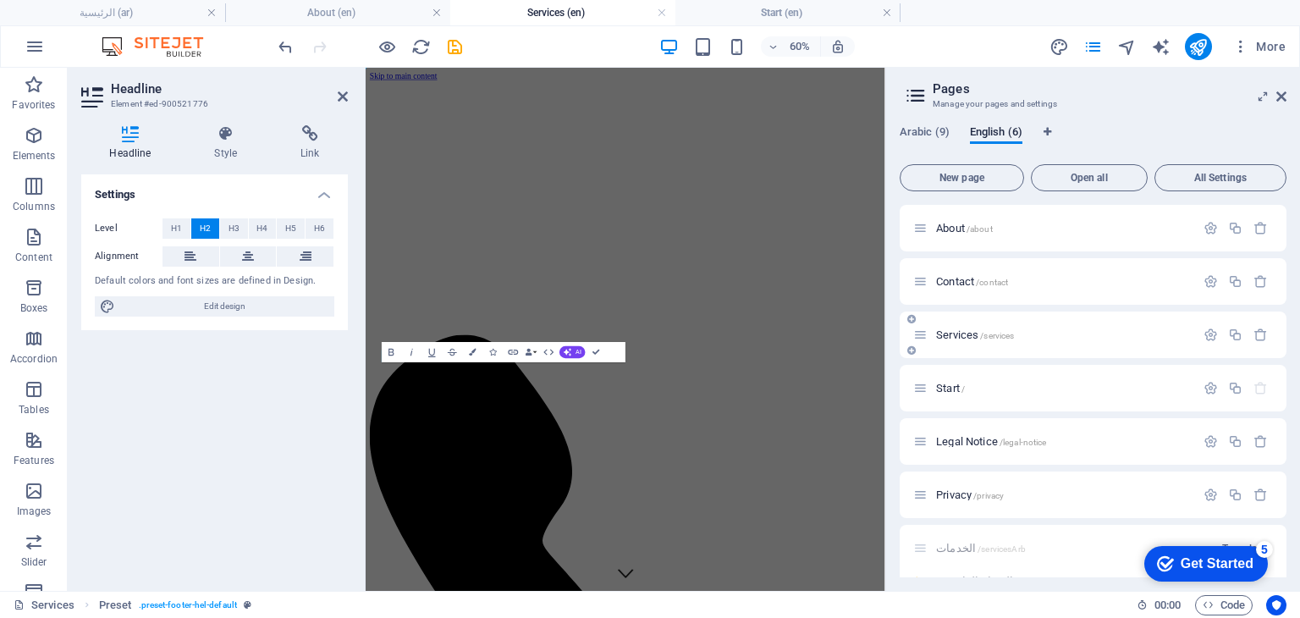
scroll to position [0, 0]
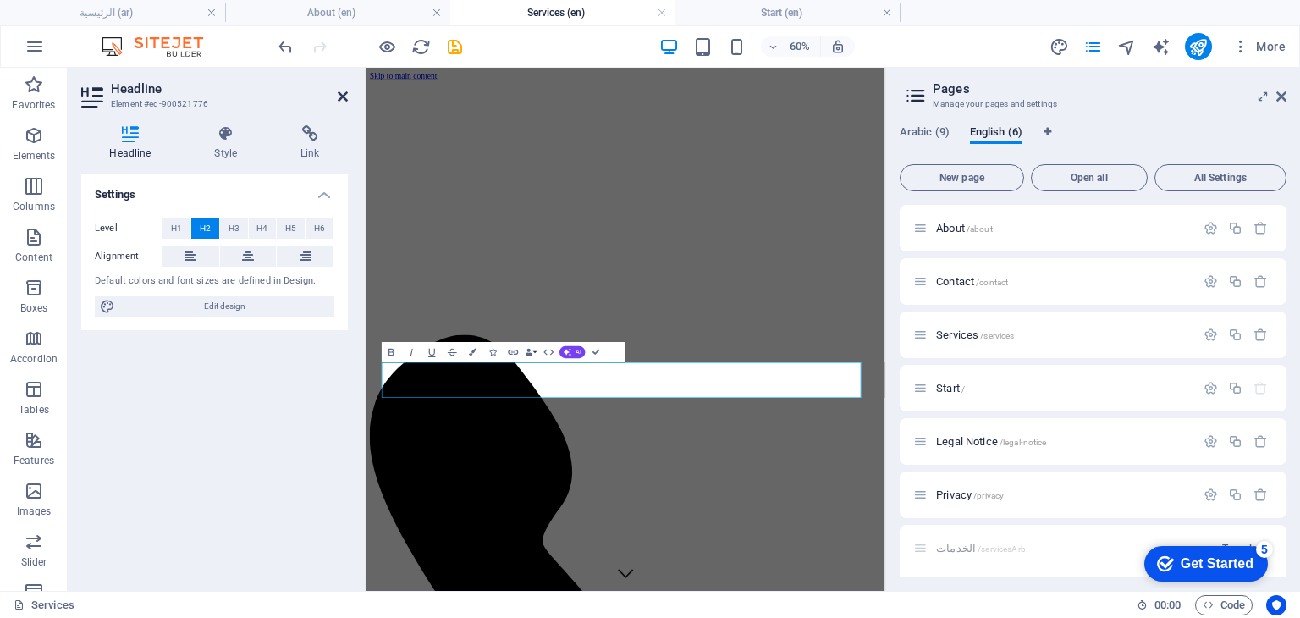
click at [342, 97] on icon at bounding box center [343, 97] width 10 height 14
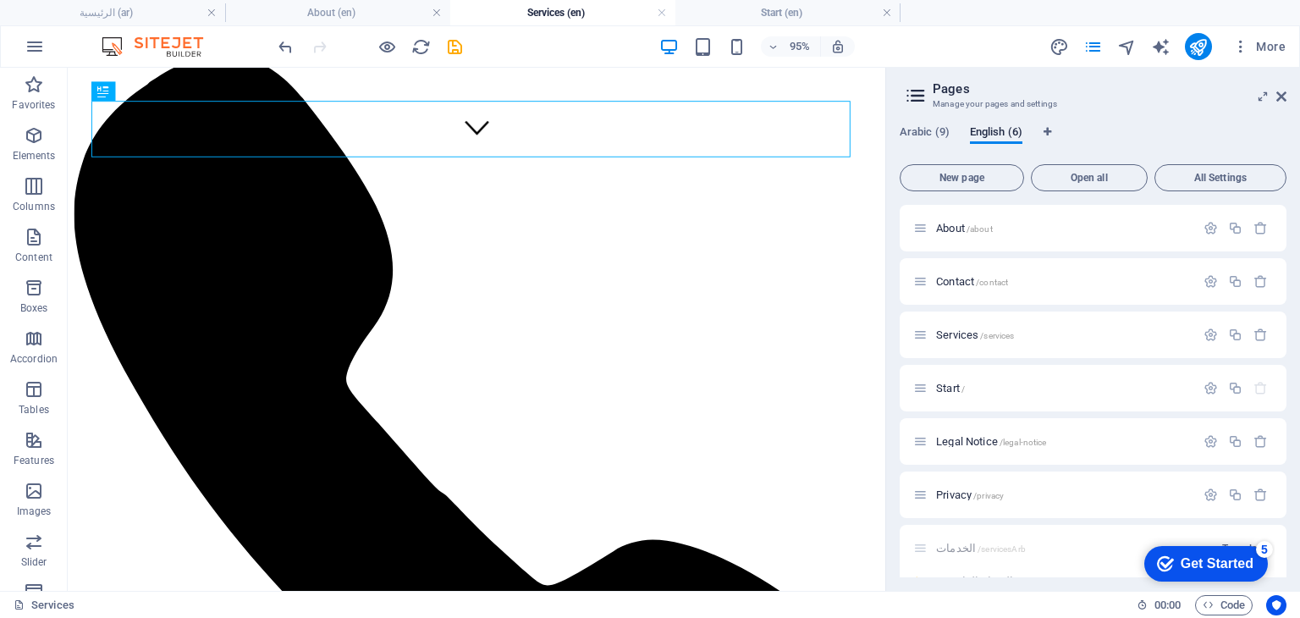
scroll to position [456, 0]
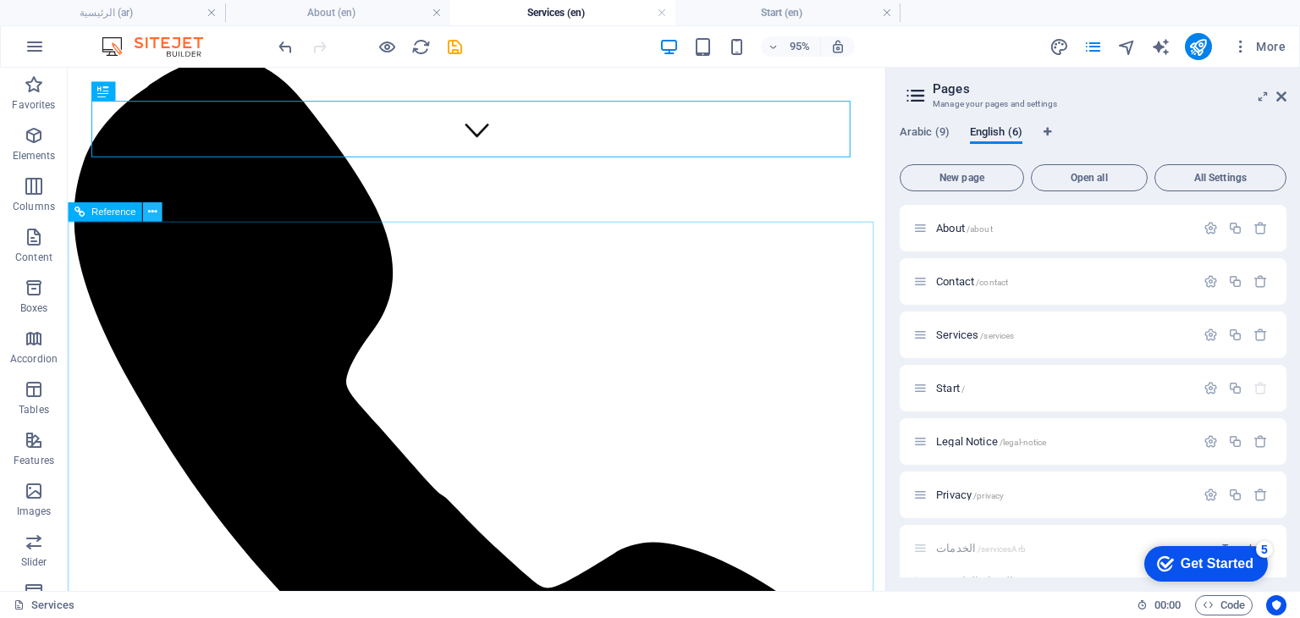
click at [152, 212] on icon at bounding box center [152, 211] width 8 height 17
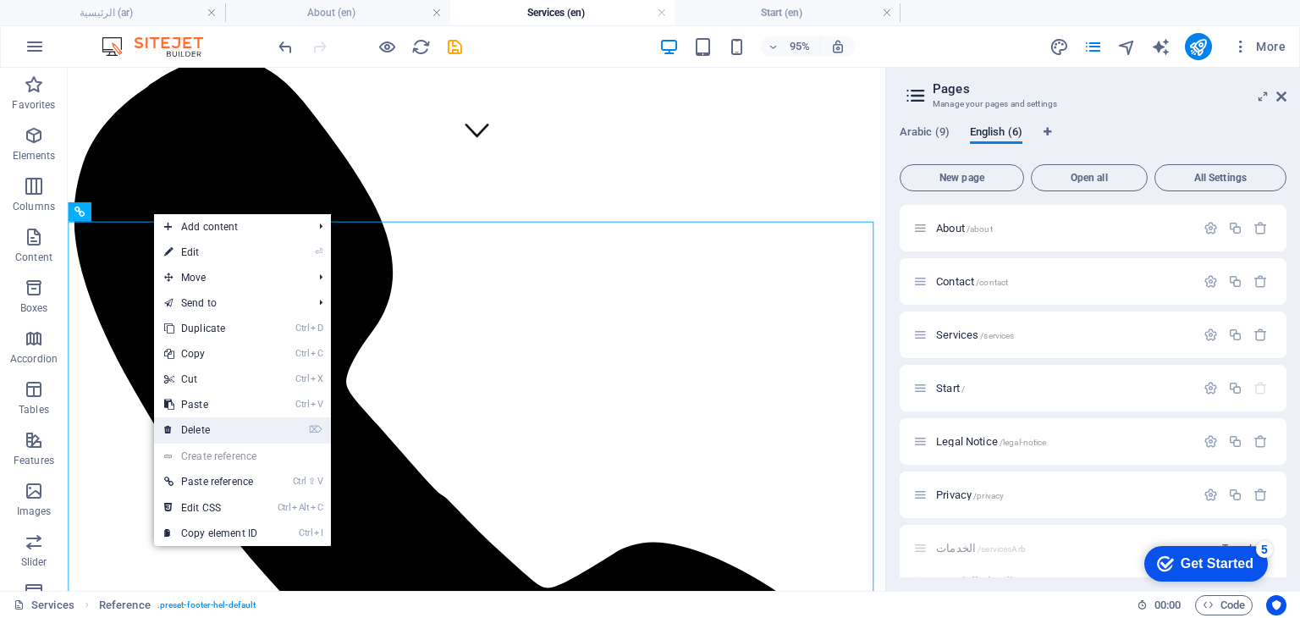
click at [215, 422] on link "⌦ Delete" at bounding box center [210, 429] width 113 height 25
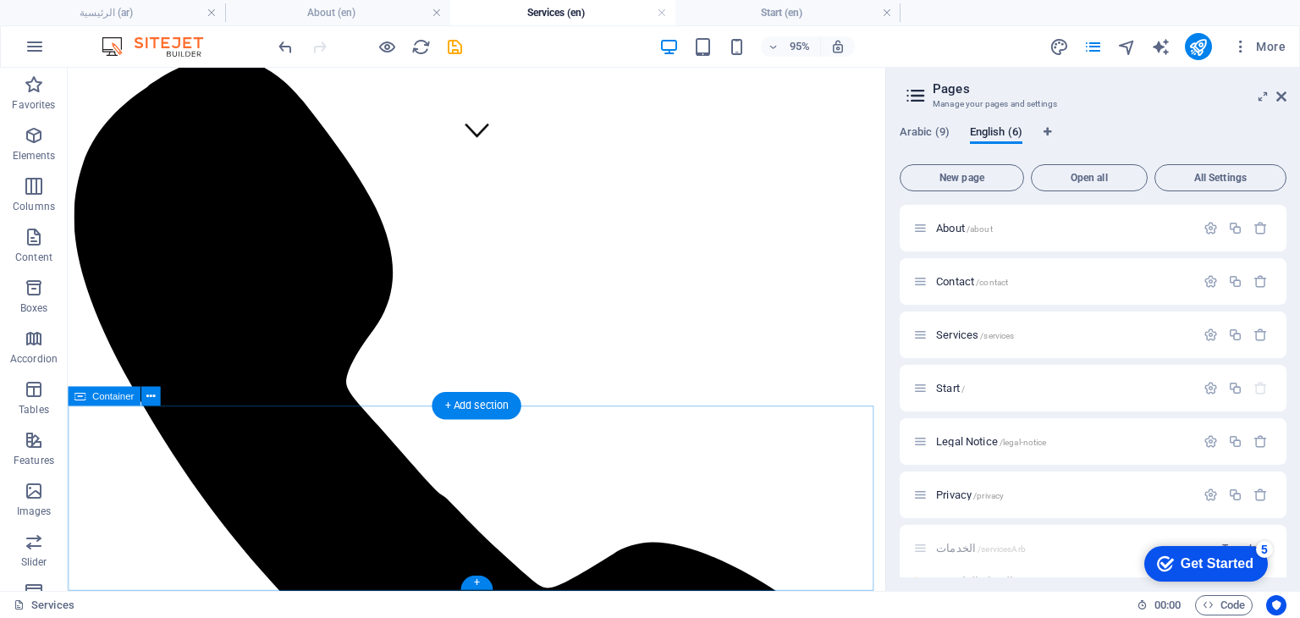
scroll to position [68, 0]
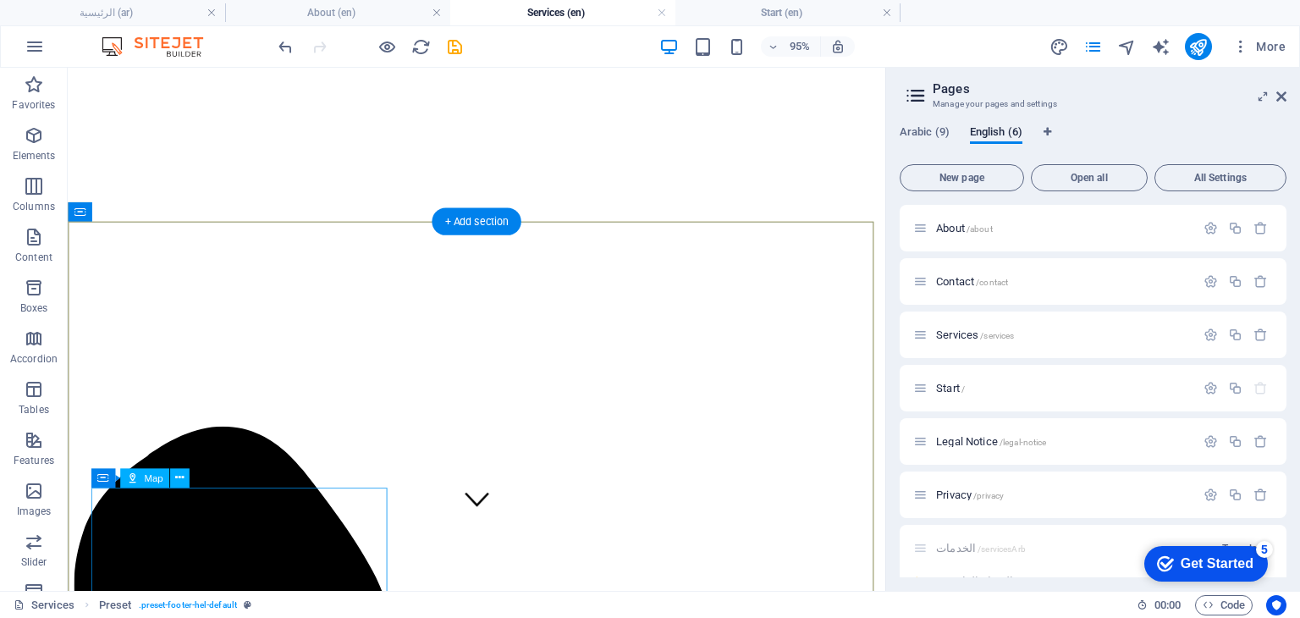
scroll to position [456, 0]
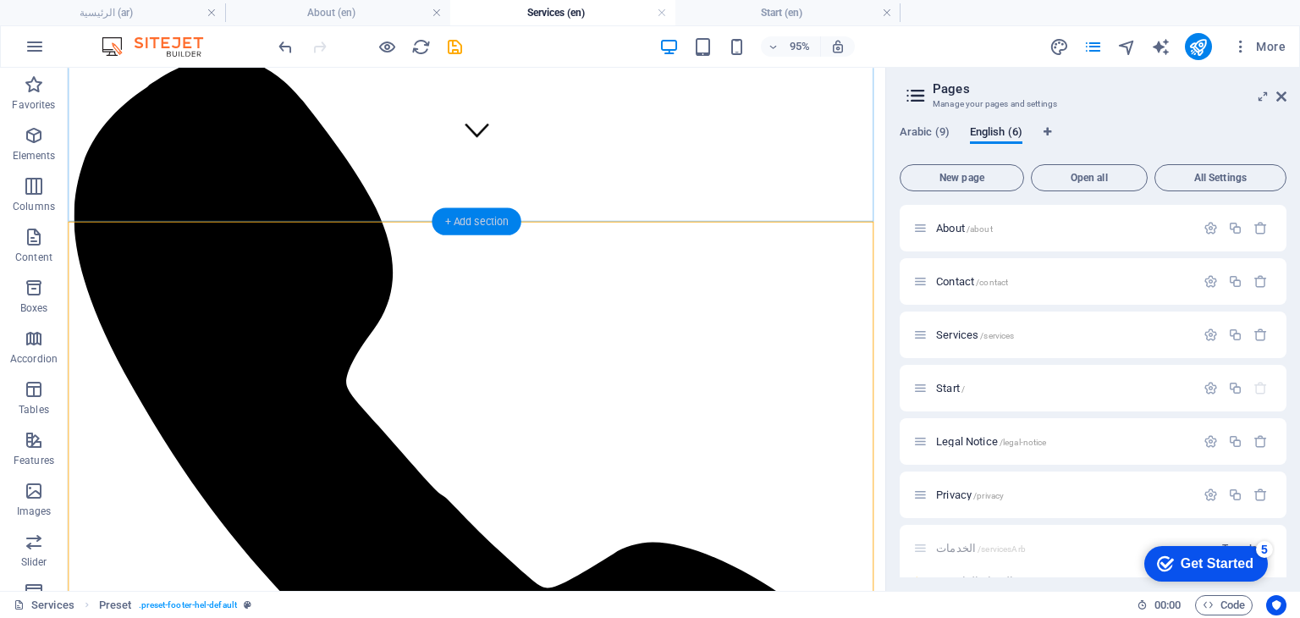
click at [474, 224] on div "+ Add section" at bounding box center [476, 220] width 89 height 27
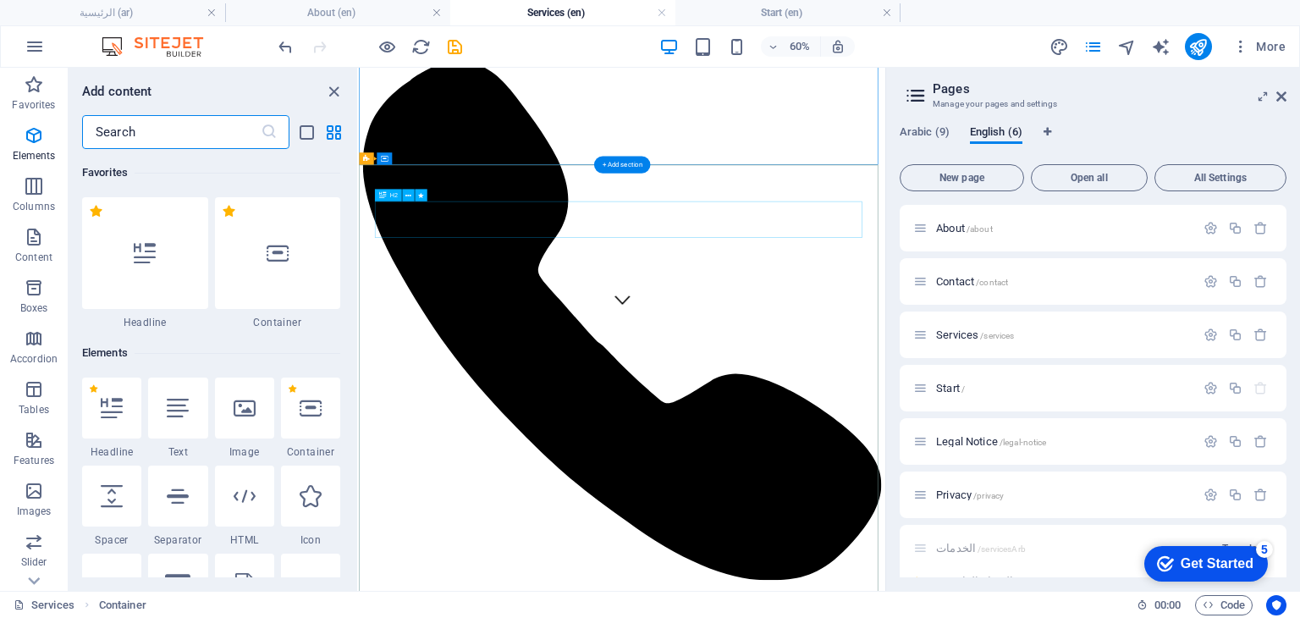
scroll to position [2962, 0]
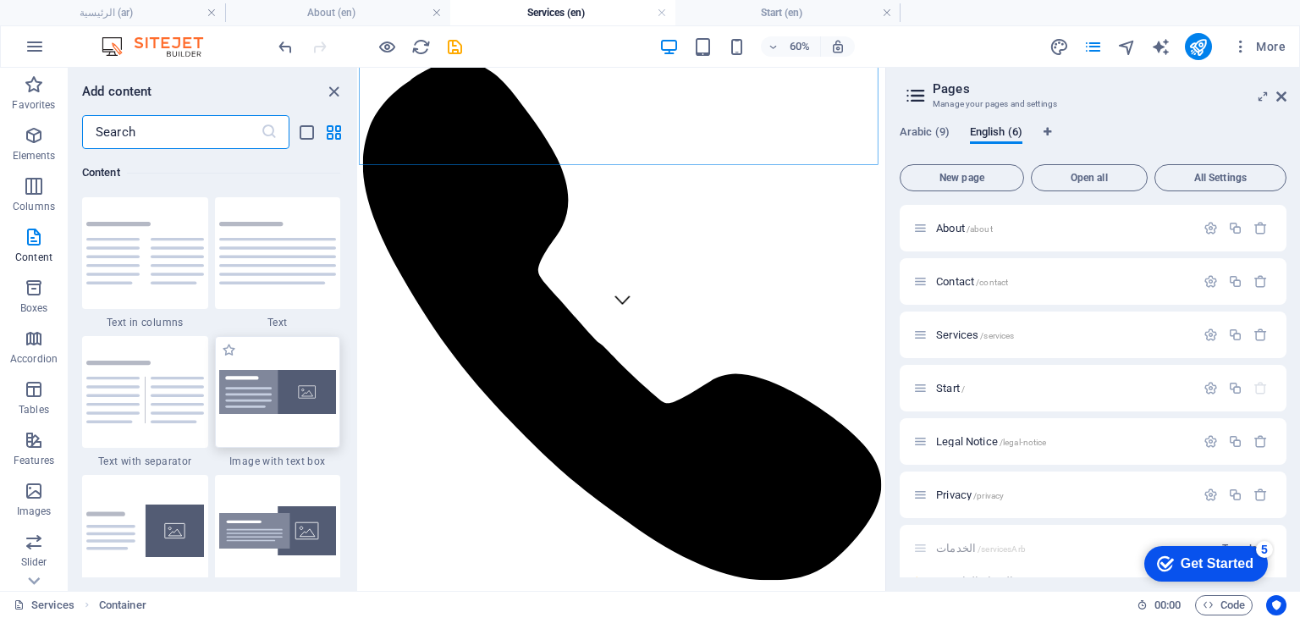
click at [251, 394] on img at bounding box center [278, 392] width 118 height 45
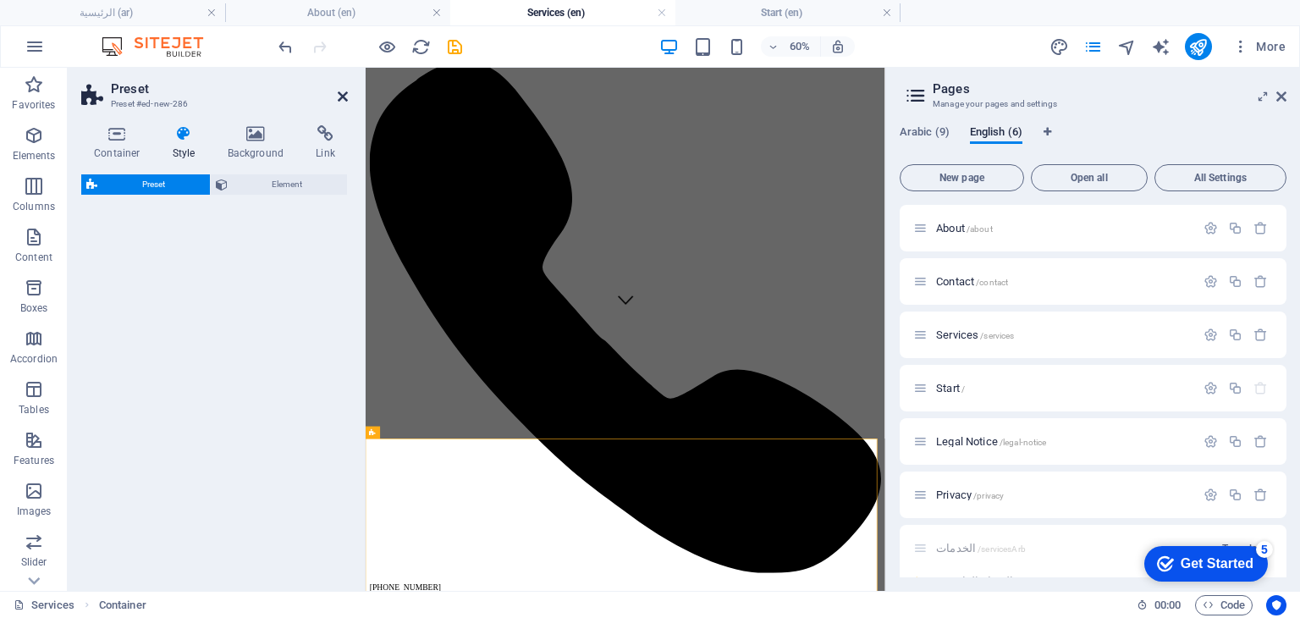
select select "rem"
select select "px"
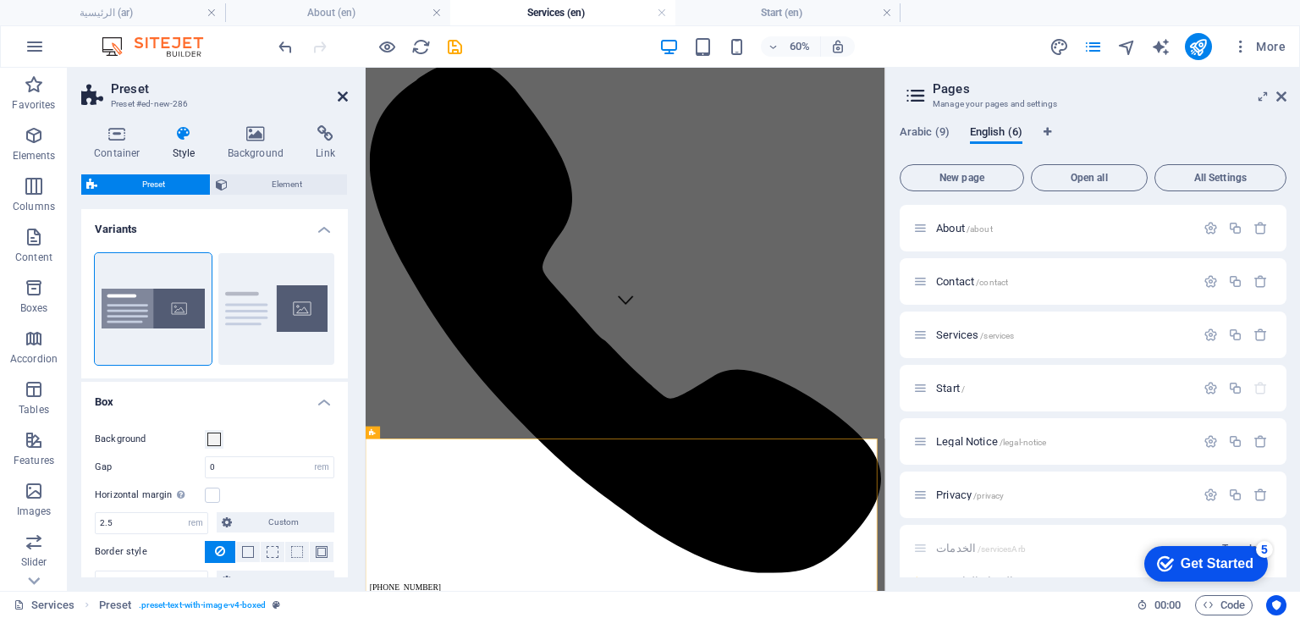
click at [343, 99] on icon at bounding box center [343, 97] width 10 height 14
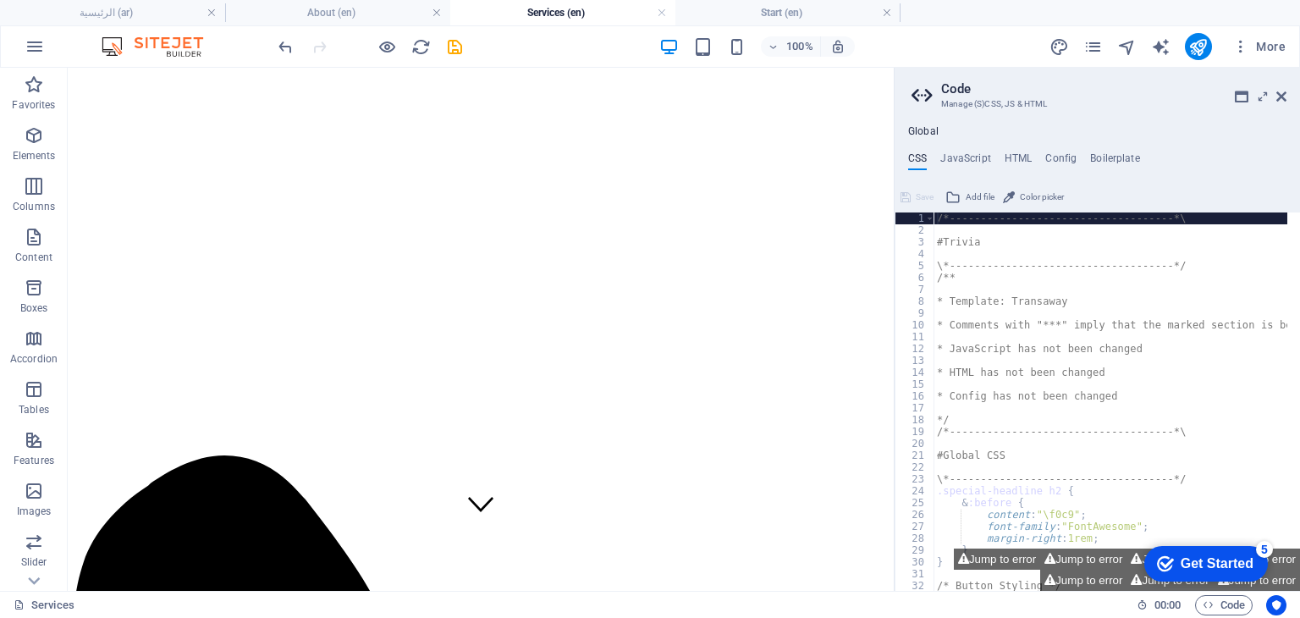
scroll to position [0, 0]
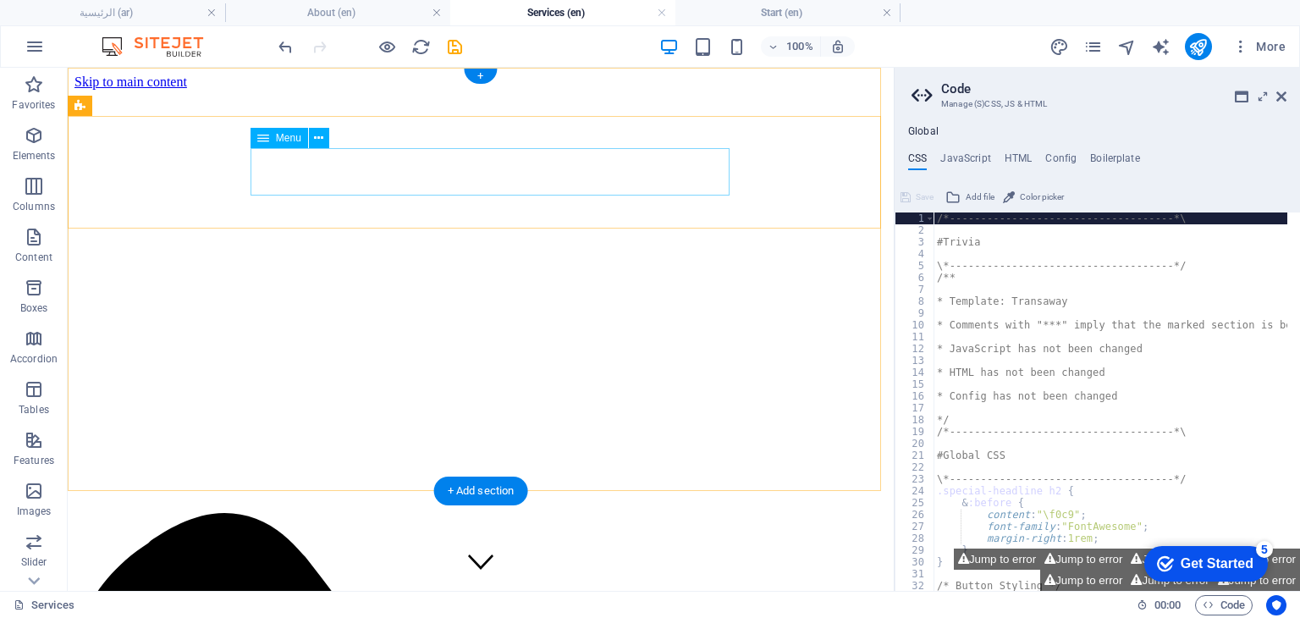
select select "11"
select select
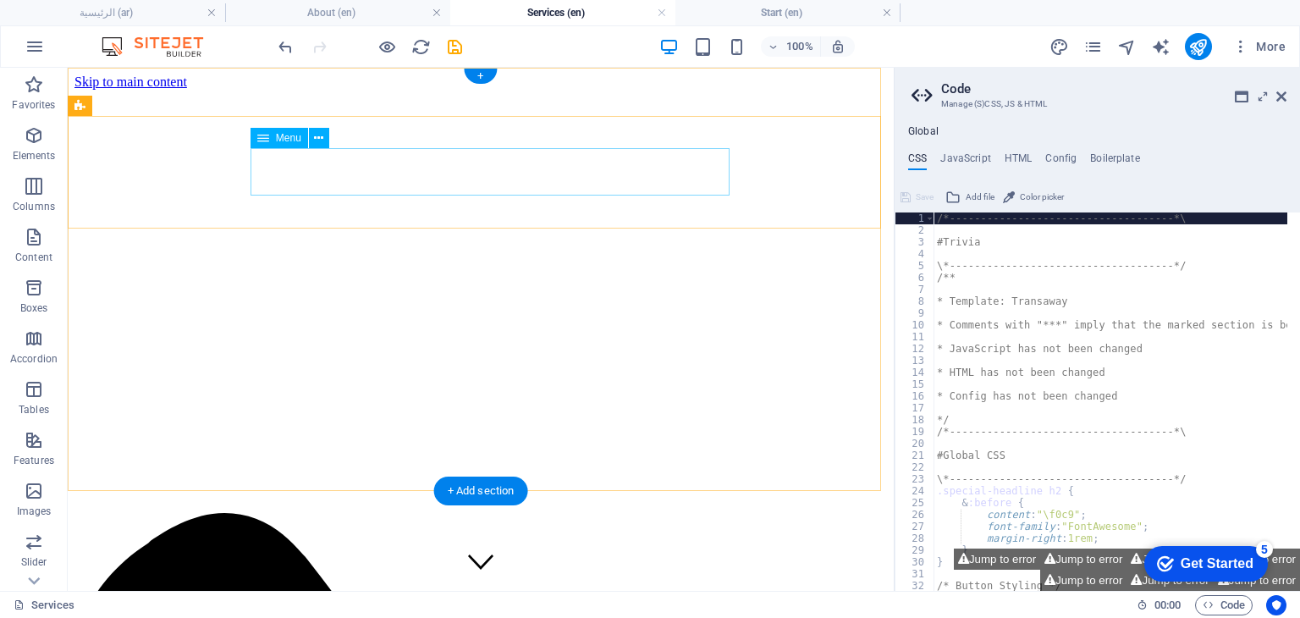
select select "9"
select select
select select "8"
select select
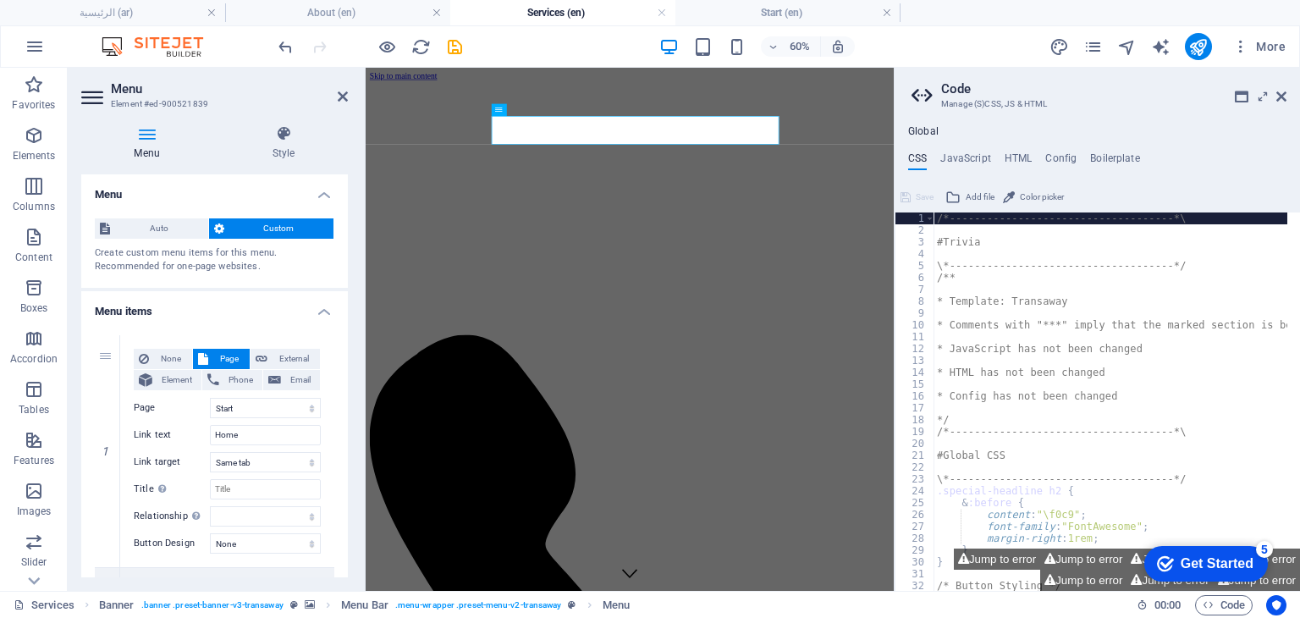
drag, startPoint x: 344, startPoint y: 295, endPoint x: 335, endPoint y: 360, distance: 64.9
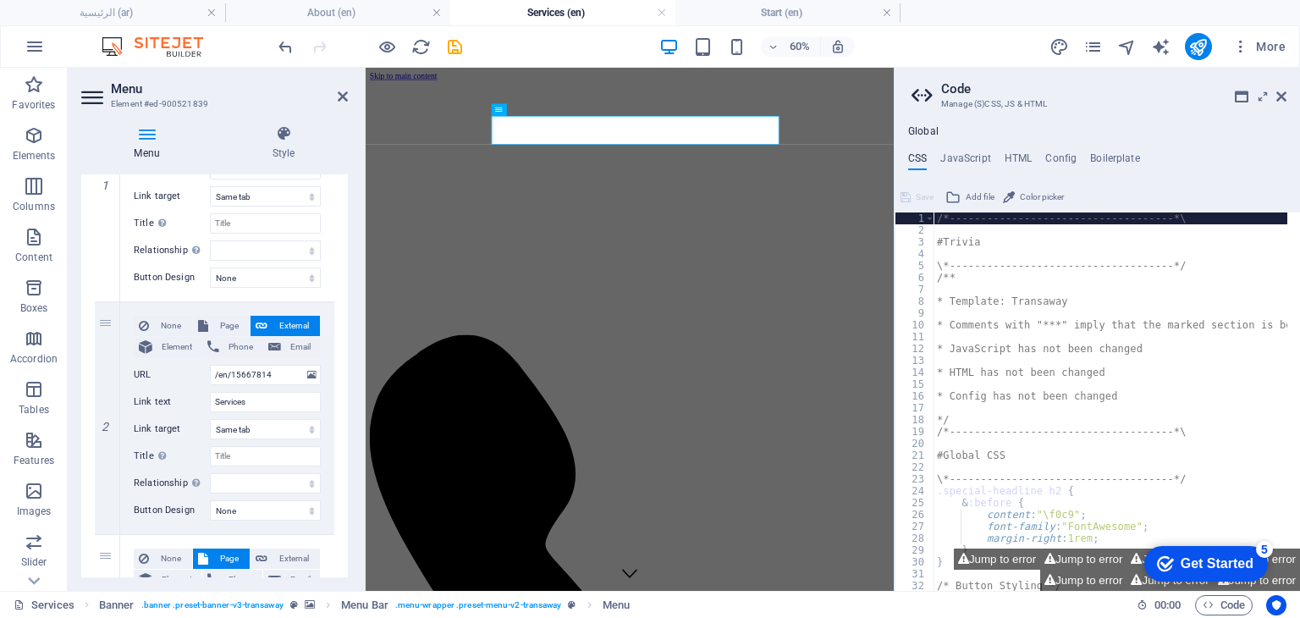
scroll to position [268, 0]
click at [217, 317] on span "Page" at bounding box center [228, 324] width 31 height 20
select select
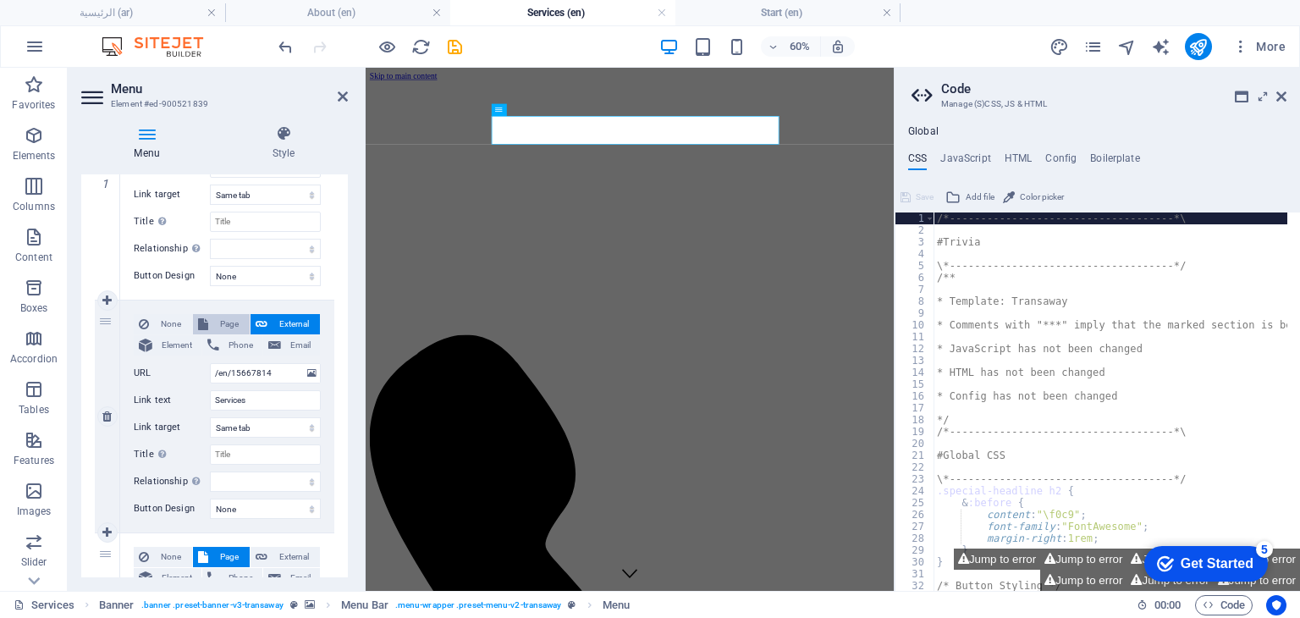
select select
click at [289, 375] on select "عن الشركة اتصل بنا الخدمات -- النفط والغاز -- خدمات النقل الرئيسية Legal Notice…" at bounding box center [265, 373] width 111 height 20
select select "10"
click at [210, 363] on select "عن الشركة اتصل بنا الخدمات -- النفط والغاز -- خدمات النقل الرئيسية Legal Notice…" at bounding box center [265, 373] width 111 height 20
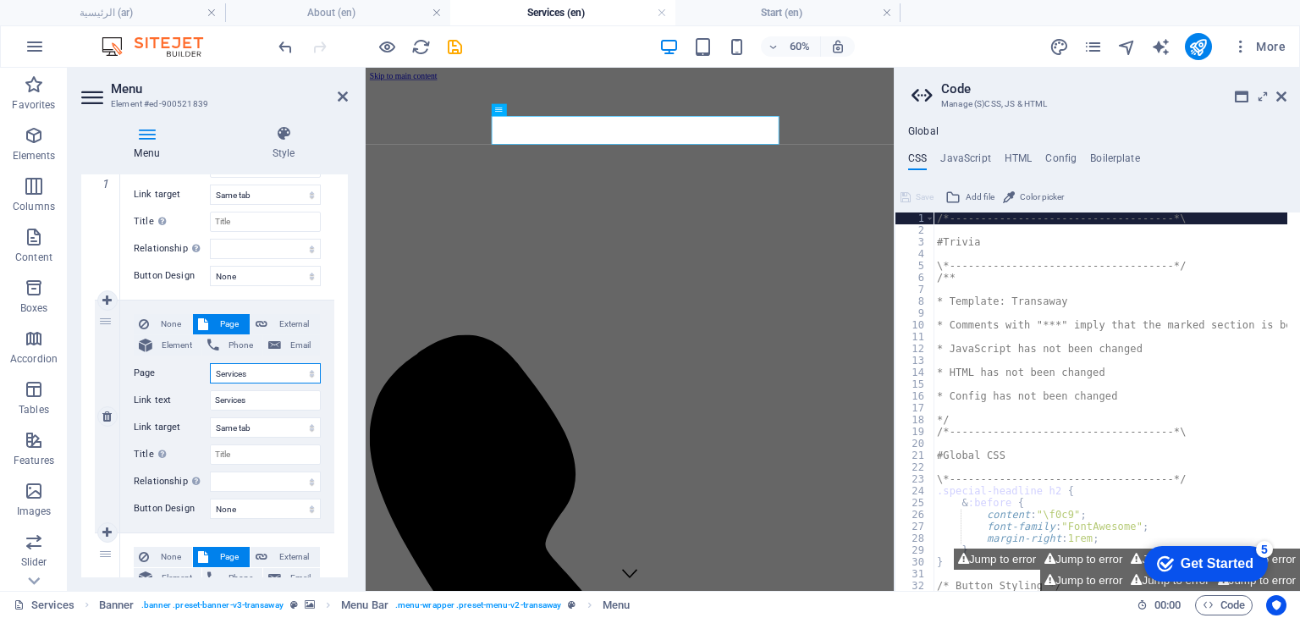
select select
click at [461, 53] on icon "save" at bounding box center [454, 46] width 19 height 19
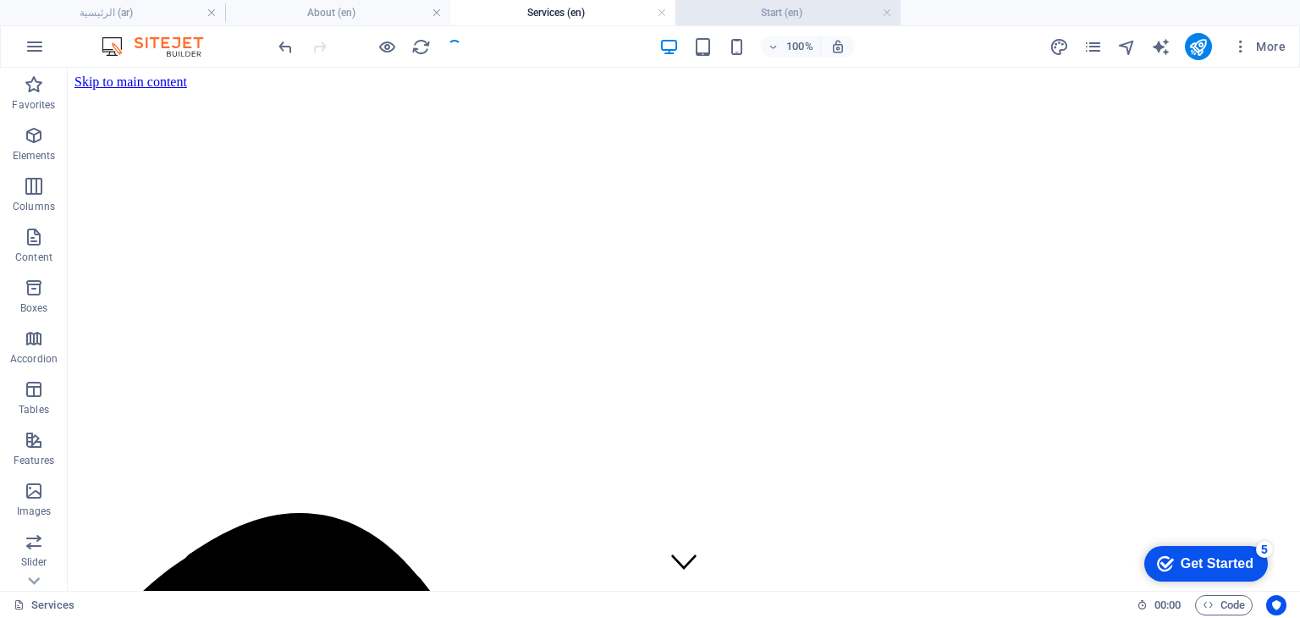
click at [750, 14] on h4 "Start (en)" at bounding box center [788, 12] width 225 height 19
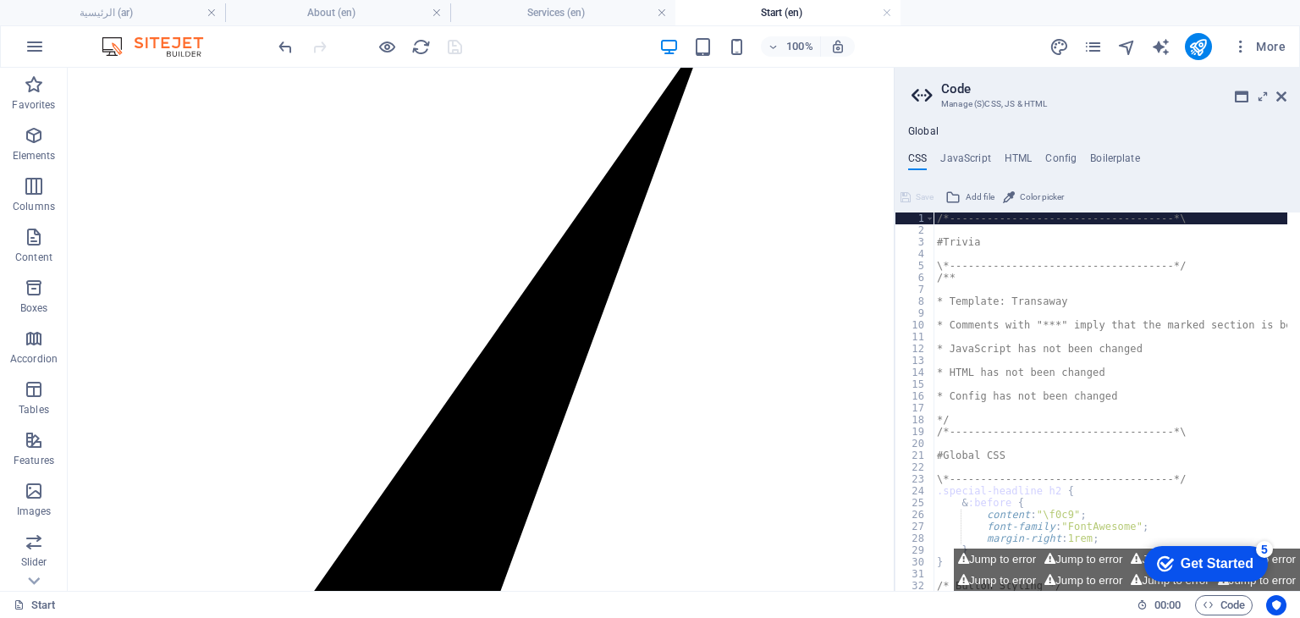
scroll to position [0, 0]
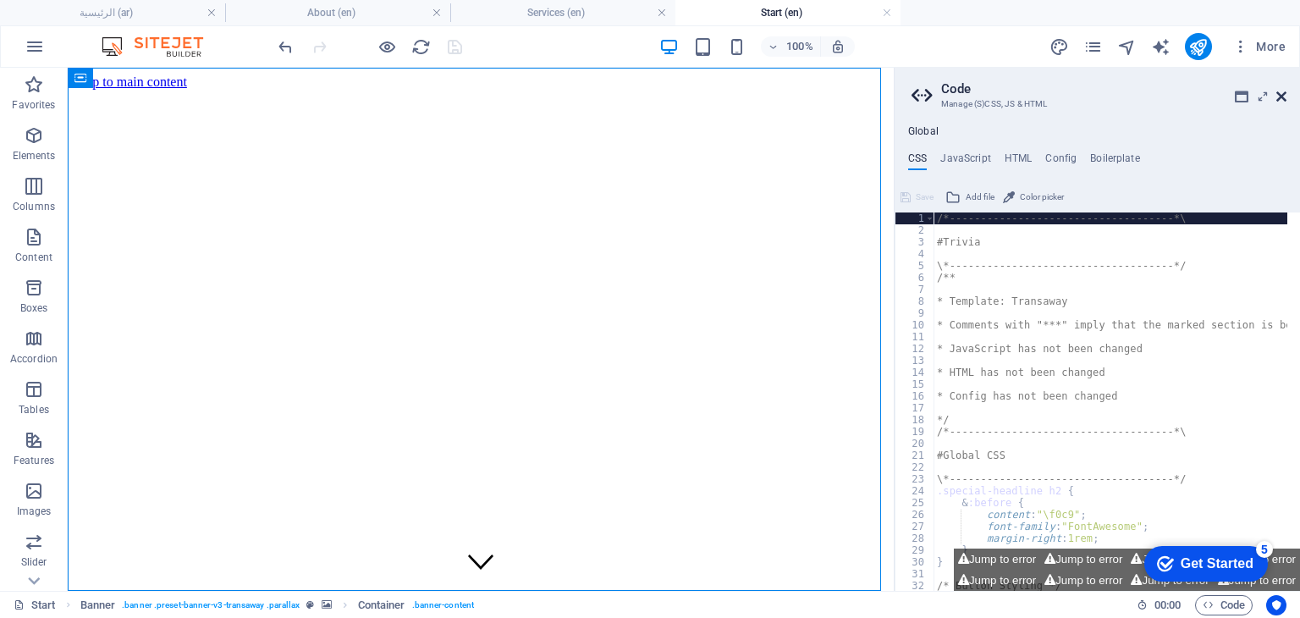
click at [1278, 99] on icon at bounding box center [1282, 97] width 10 height 14
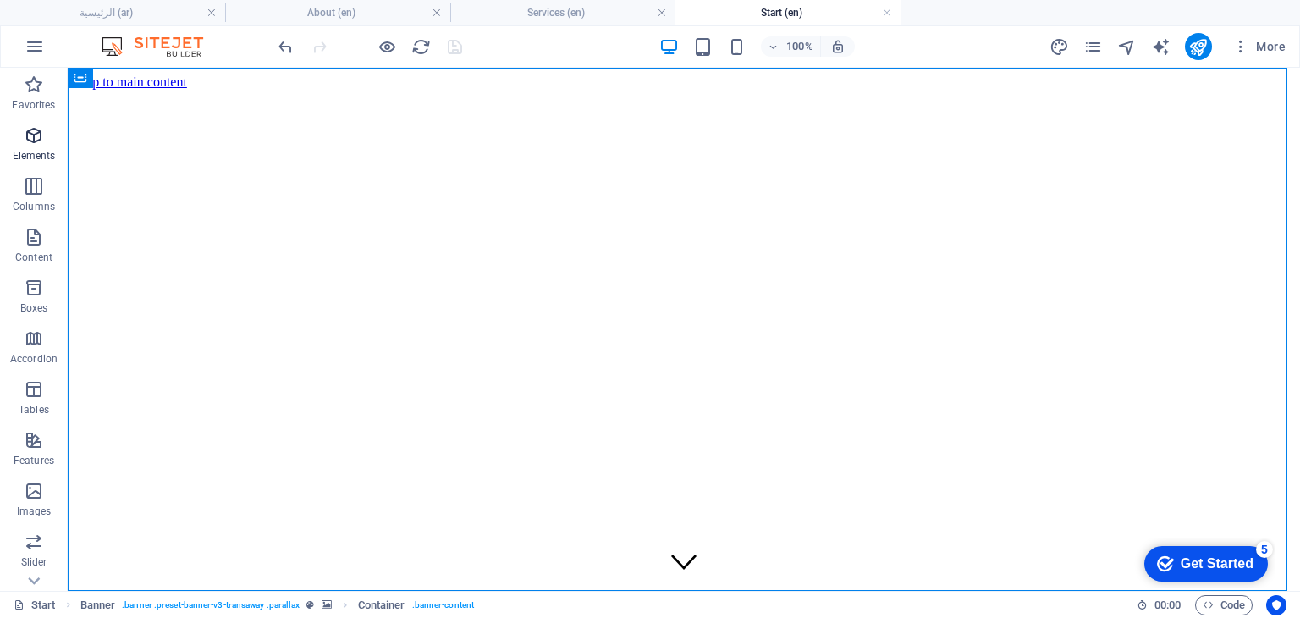
click at [29, 136] on icon "button" at bounding box center [34, 135] width 20 height 20
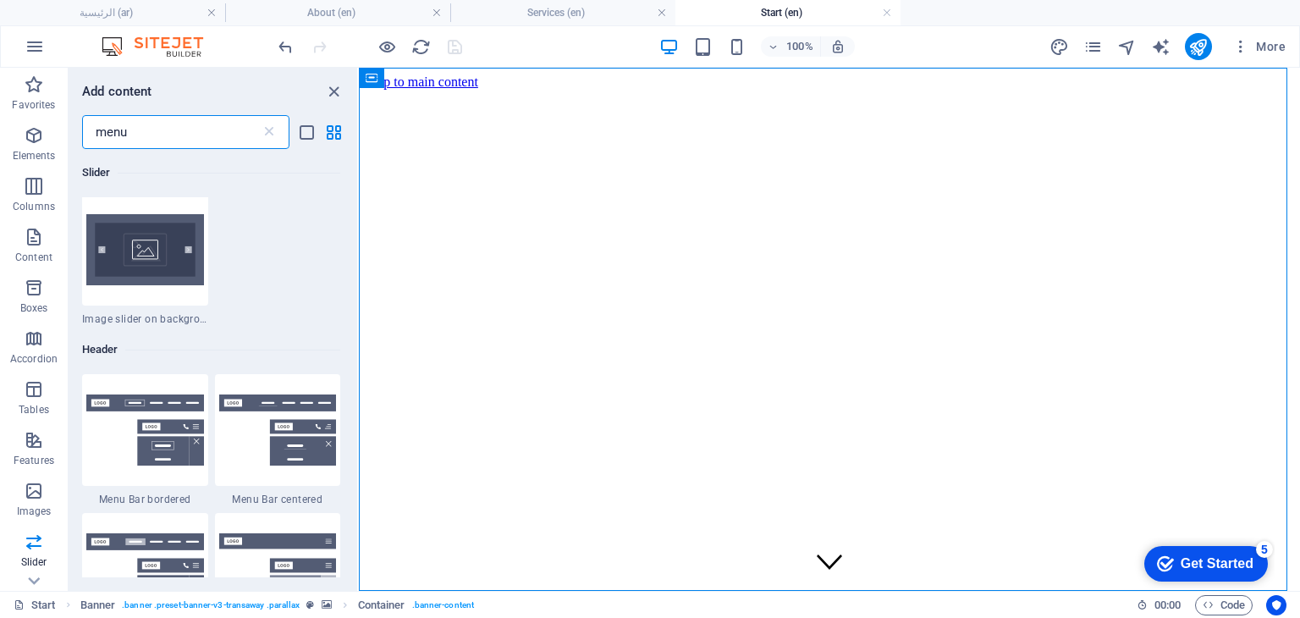
scroll to position [316, 0]
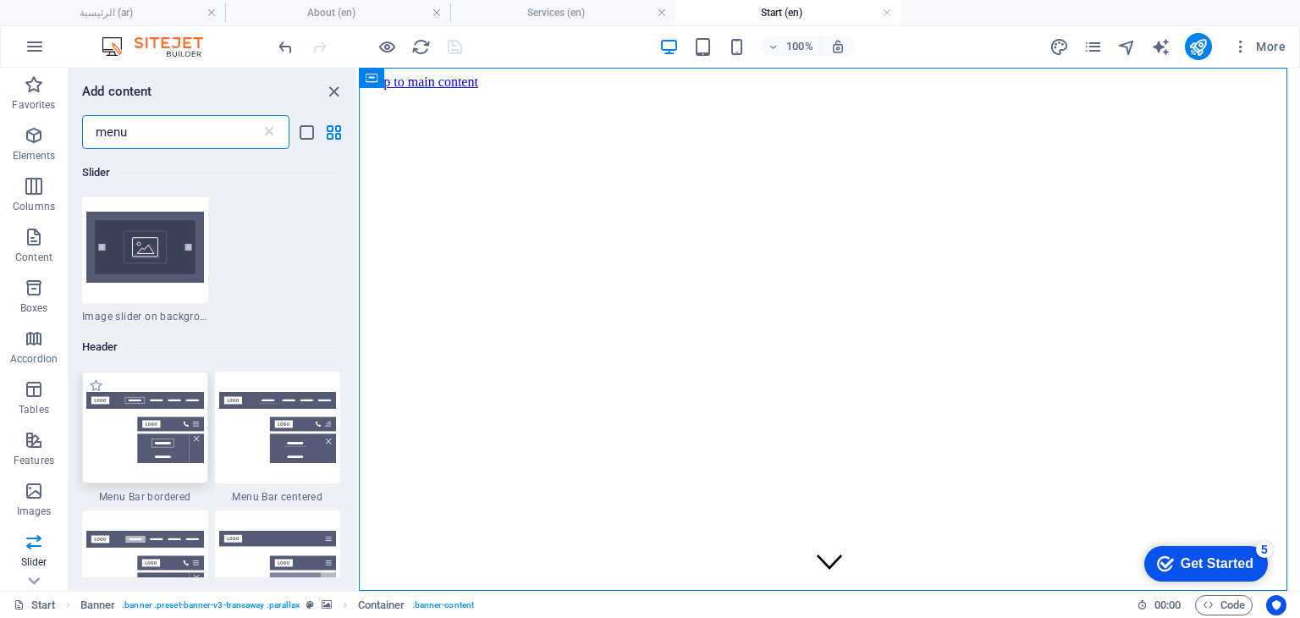
type input "menu"
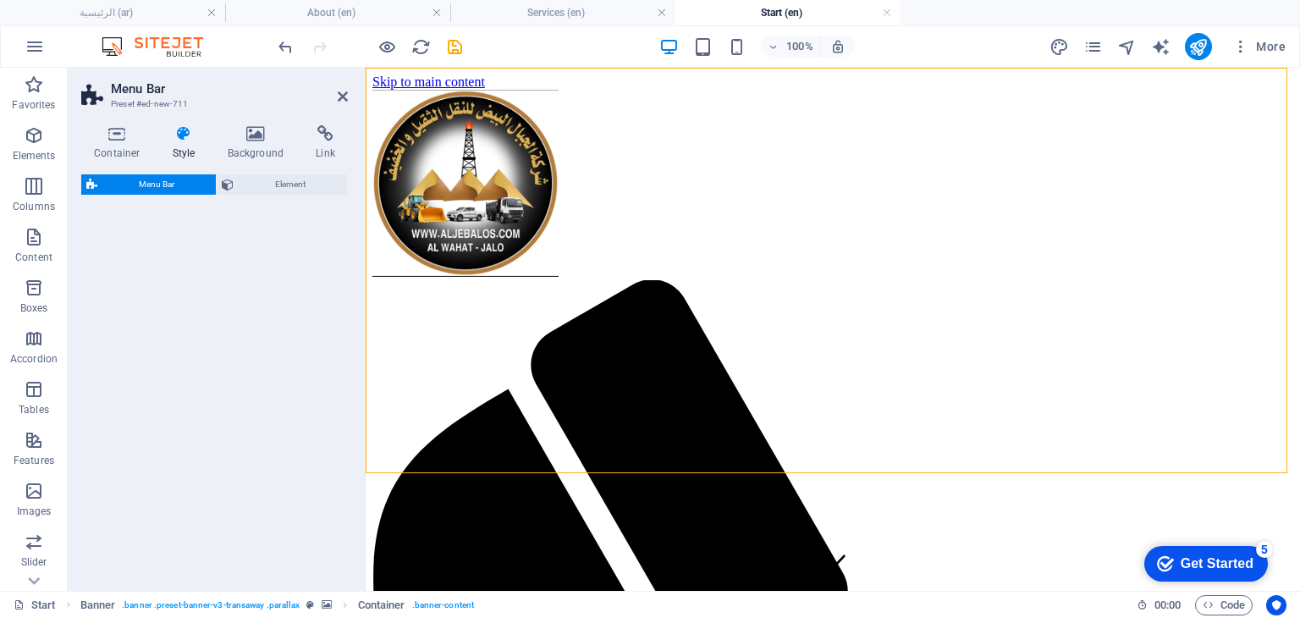
select select "rem"
select select "preset-menu-v2-border"
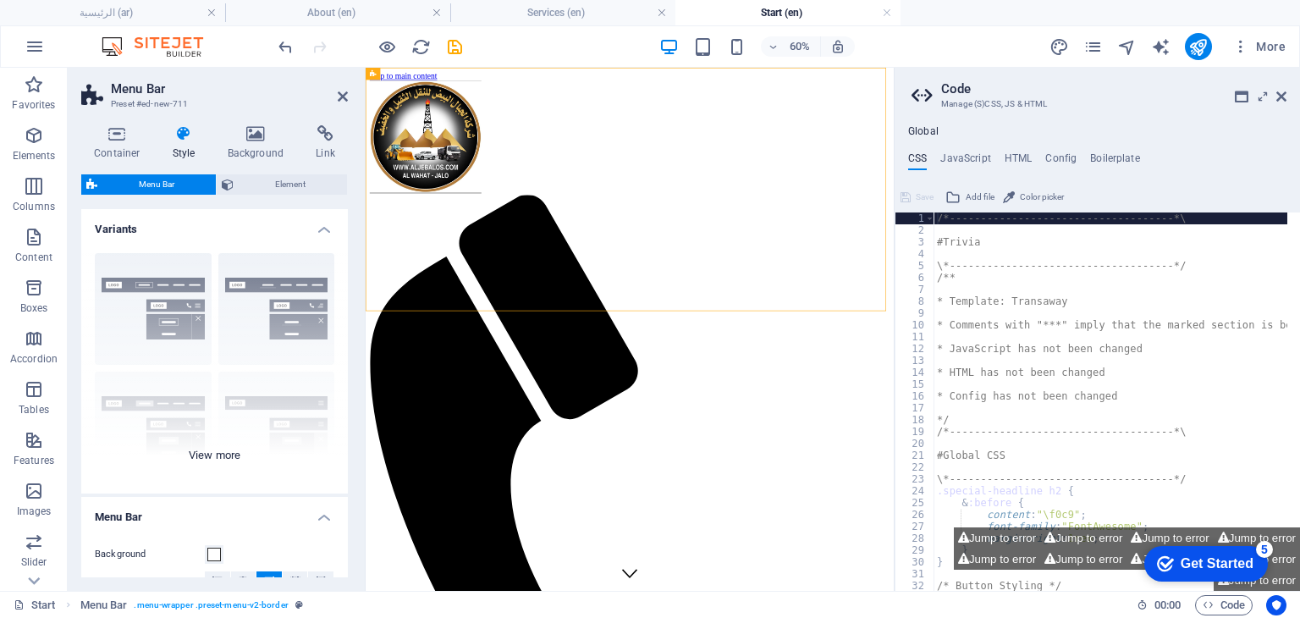
click at [278, 307] on div "Border Centered Default Fixed Loki Trigger Wide XXL" at bounding box center [214, 367] width 267 height 254
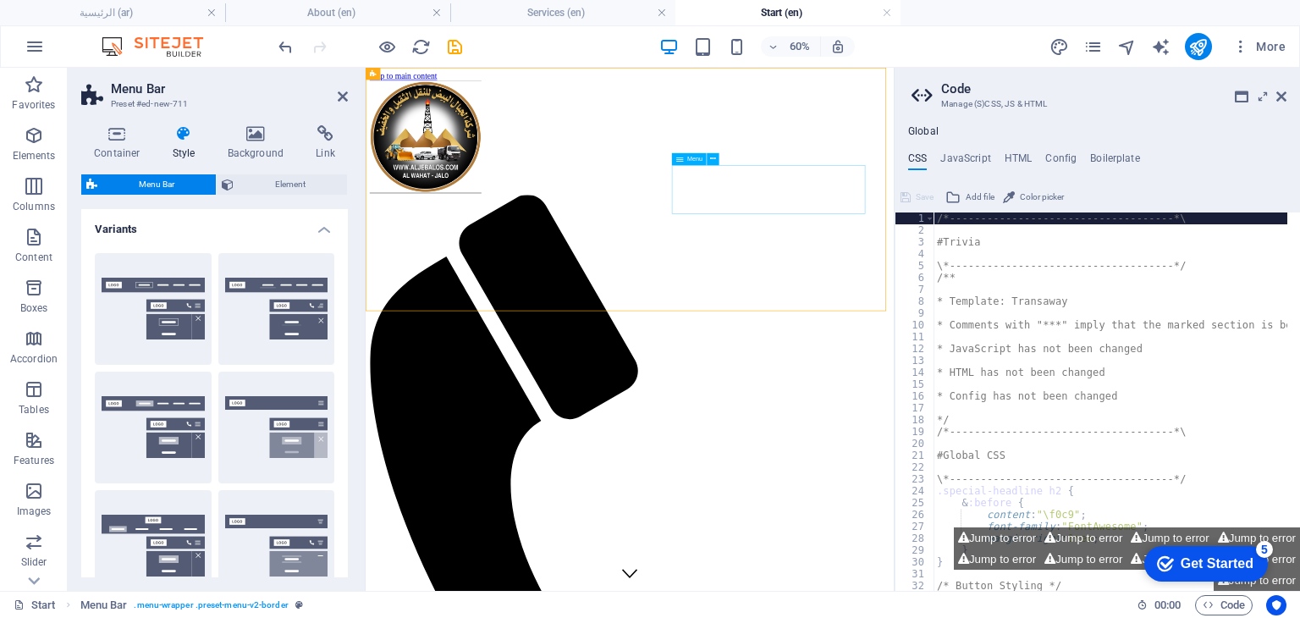
click at [431, 73] on icon at bounding box center [431, 74] width 6 height 11
click at [290, 414] on button "Fixed" at bounding box center [276, 428] width 117 height 112
click at [1277, 96] on icon at bounding box center [1282, 97] width 10 height 14
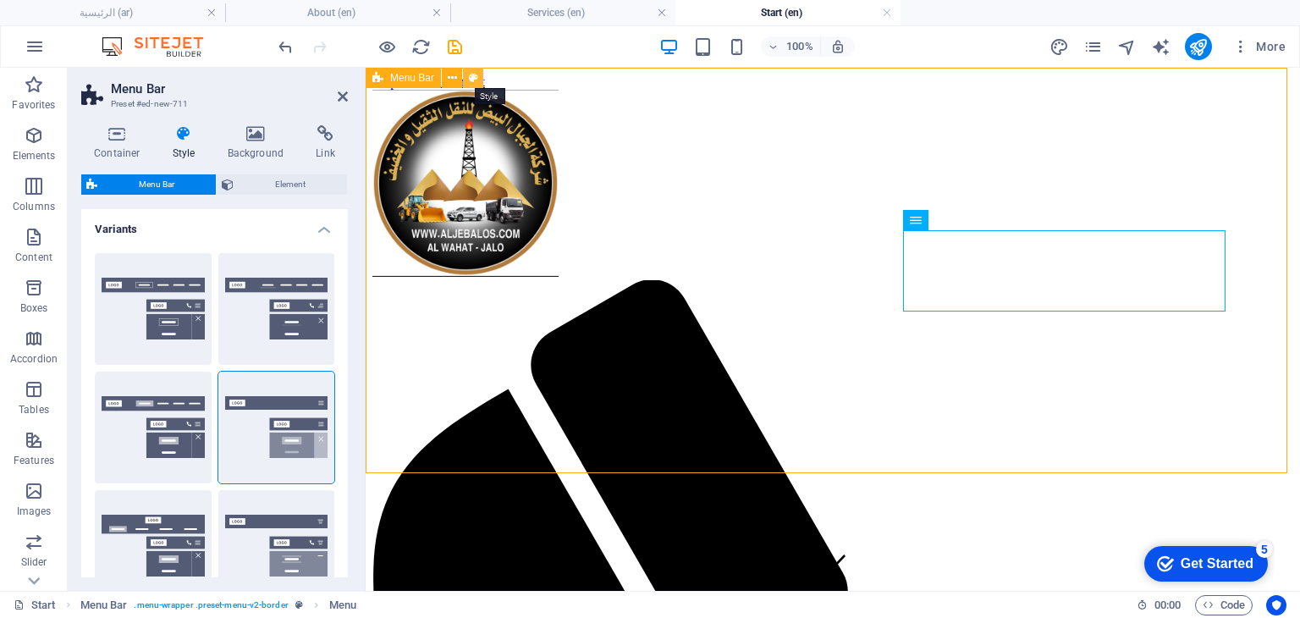
click at [471, 79] on icon at bounding box center [473, 78] width 9 height 18
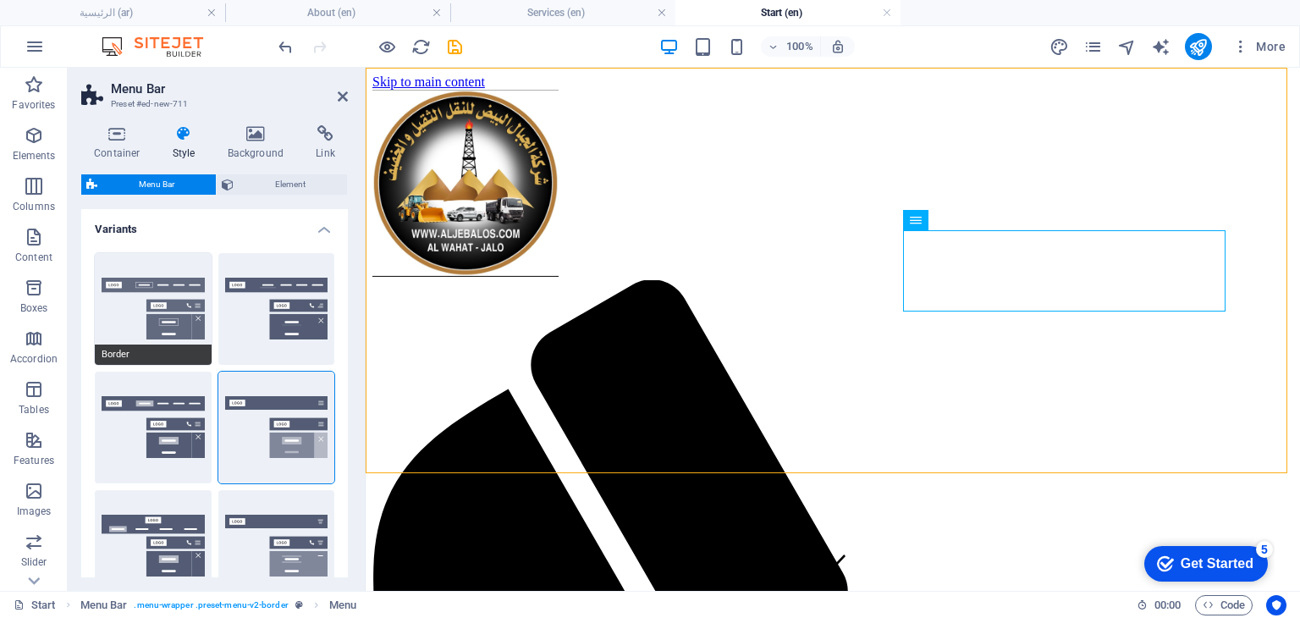
click at [182, 307] on button "Border" at bounding box center [153, 309] width 117 height 112
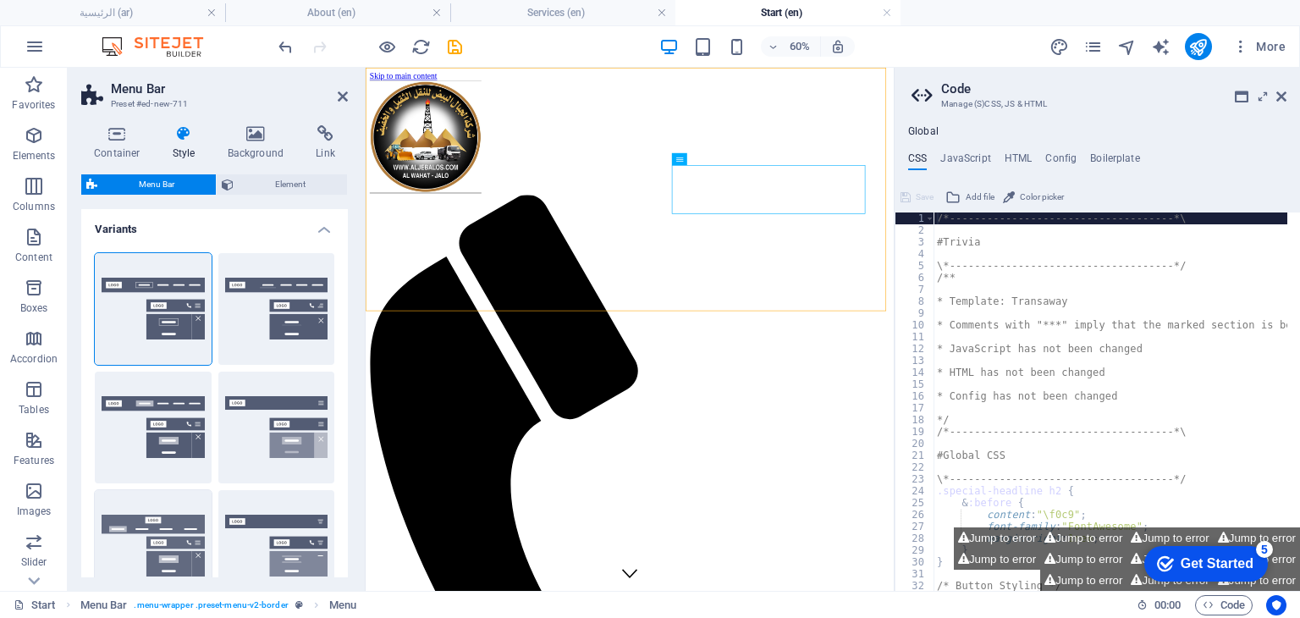
click at [165, 545] on button "Loki" at bounding box center [153, 546] width 117 height 112
type input "0"
select select "DISABLED_OPTION_VALUE"
type input "2"
type input "1"
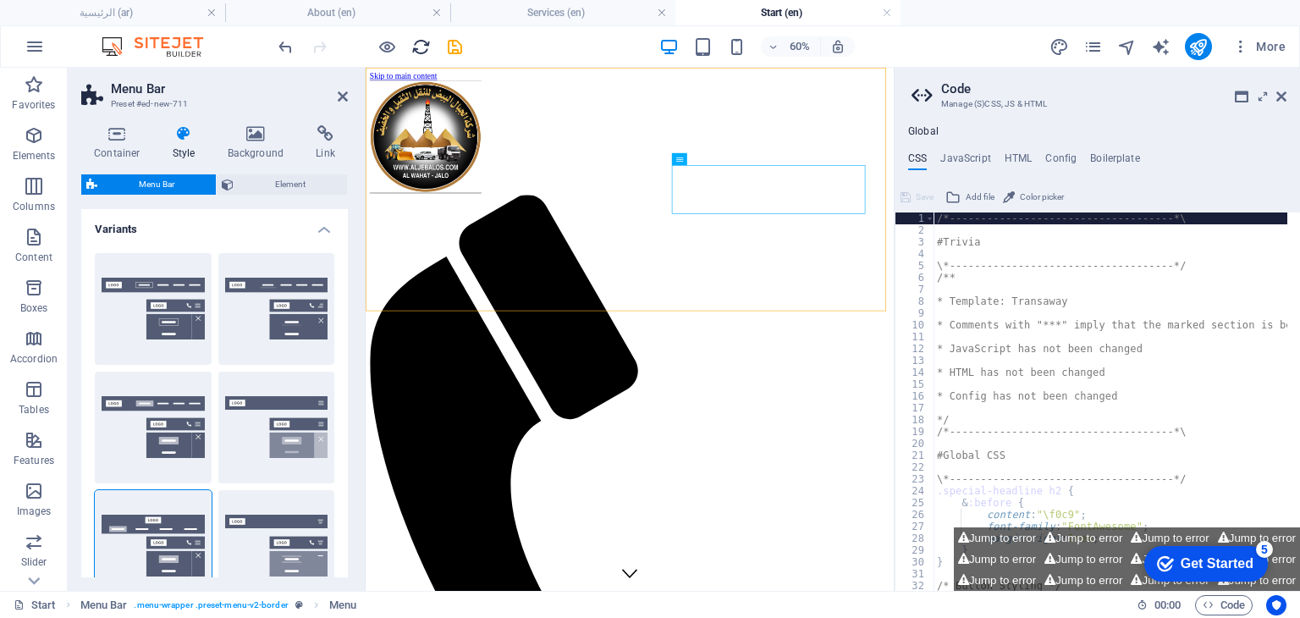
click at [423, 52] on icon "reload" at bounding box center [420, 46] width 19 height 19
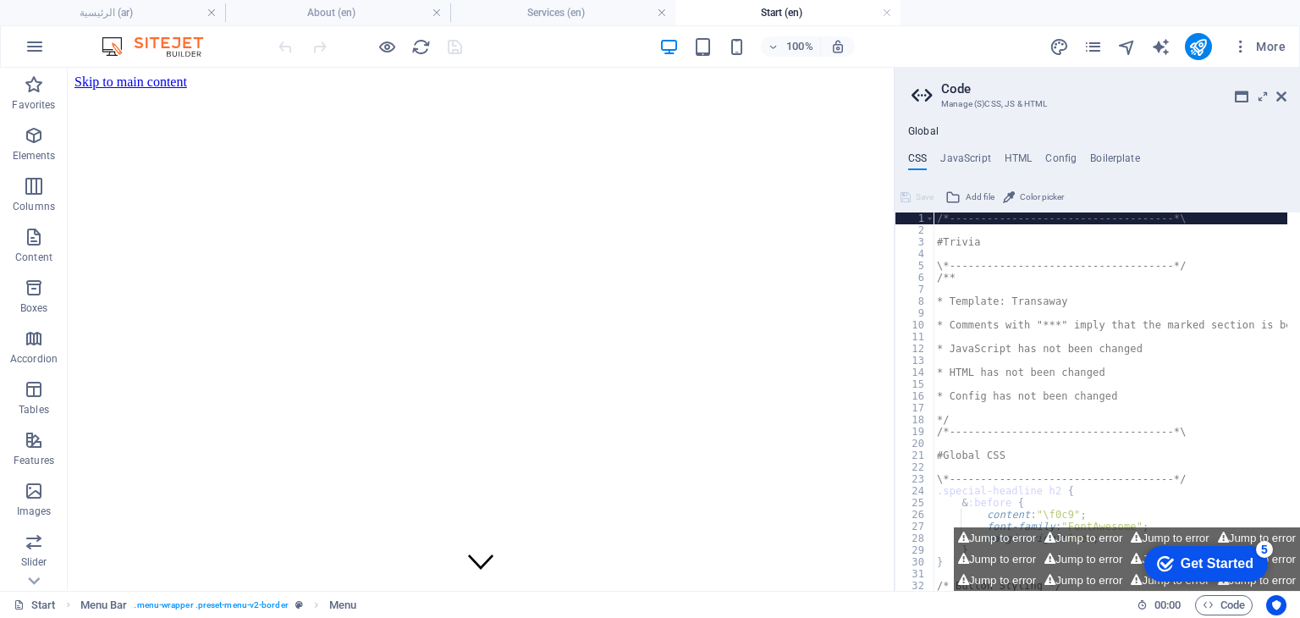
scroll to position [0, 0]
click at [1233, 557] on div "Get Started" at bounding box center [1217, 563] width 73 height 15
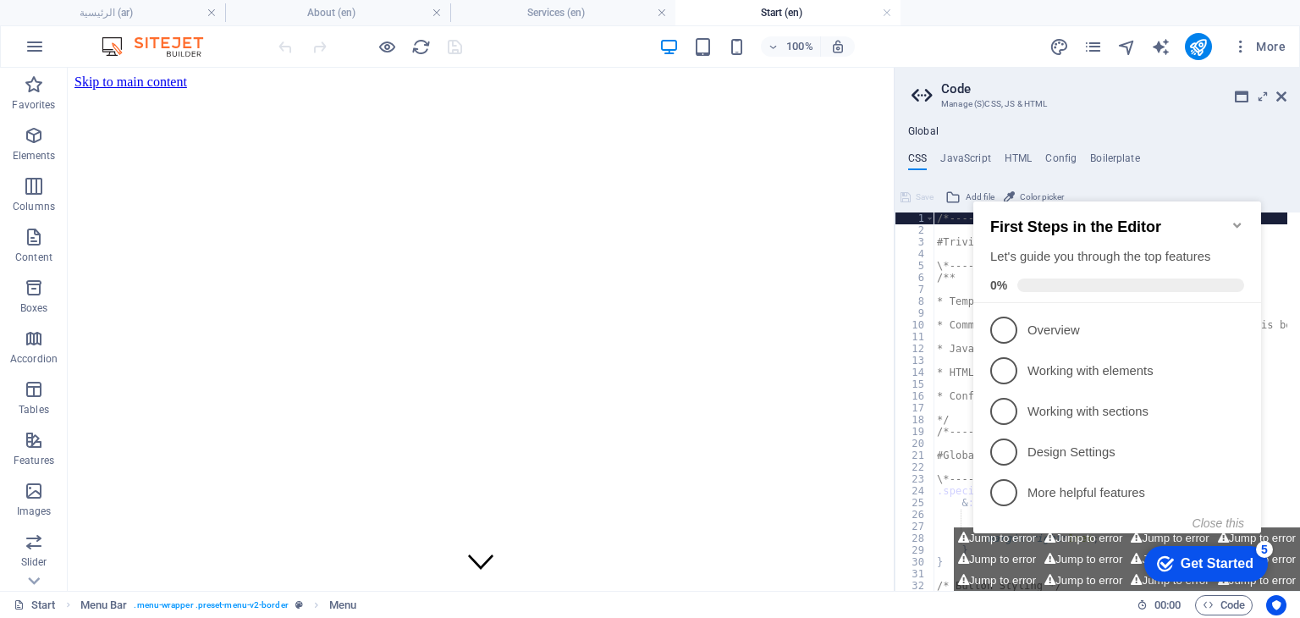
click at [1241, 218] on icon "Minimize checklist" at bounding box center [1238, 225] width 14 height 14
